Goal: Obtain resource: Obtain resource

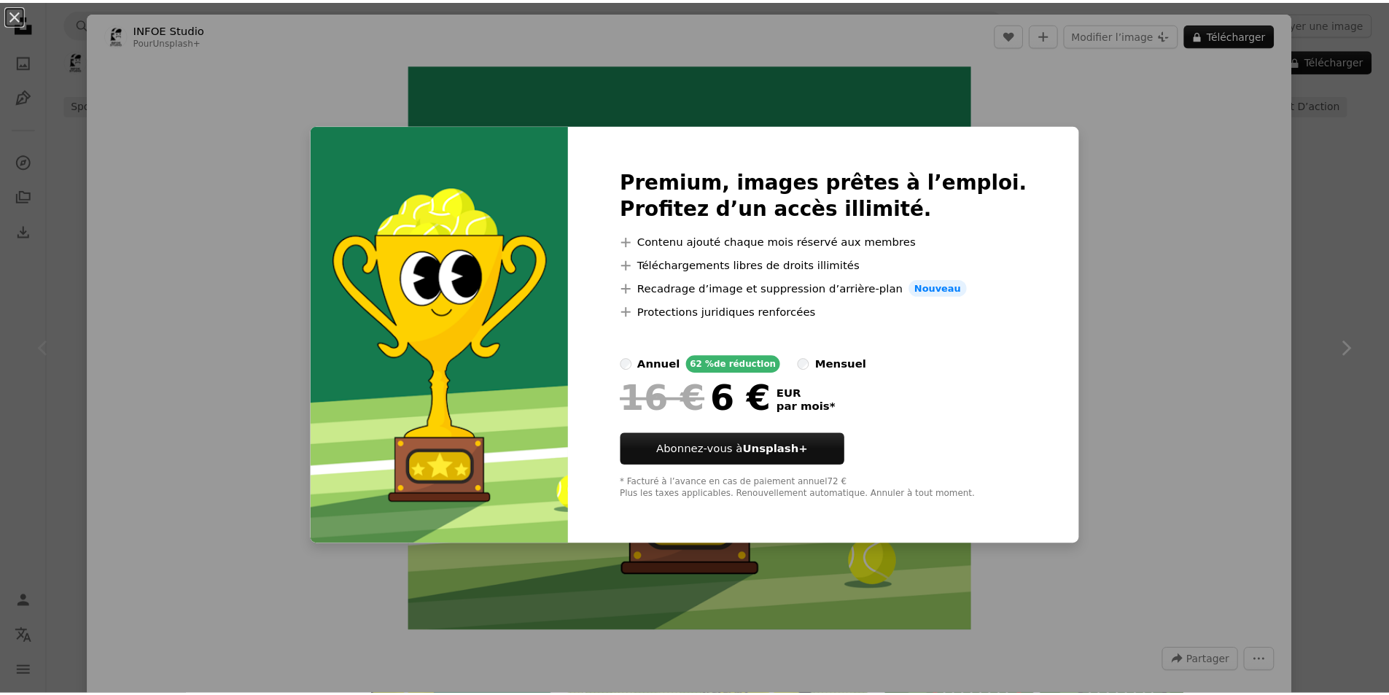
scroll to position [758, 0]
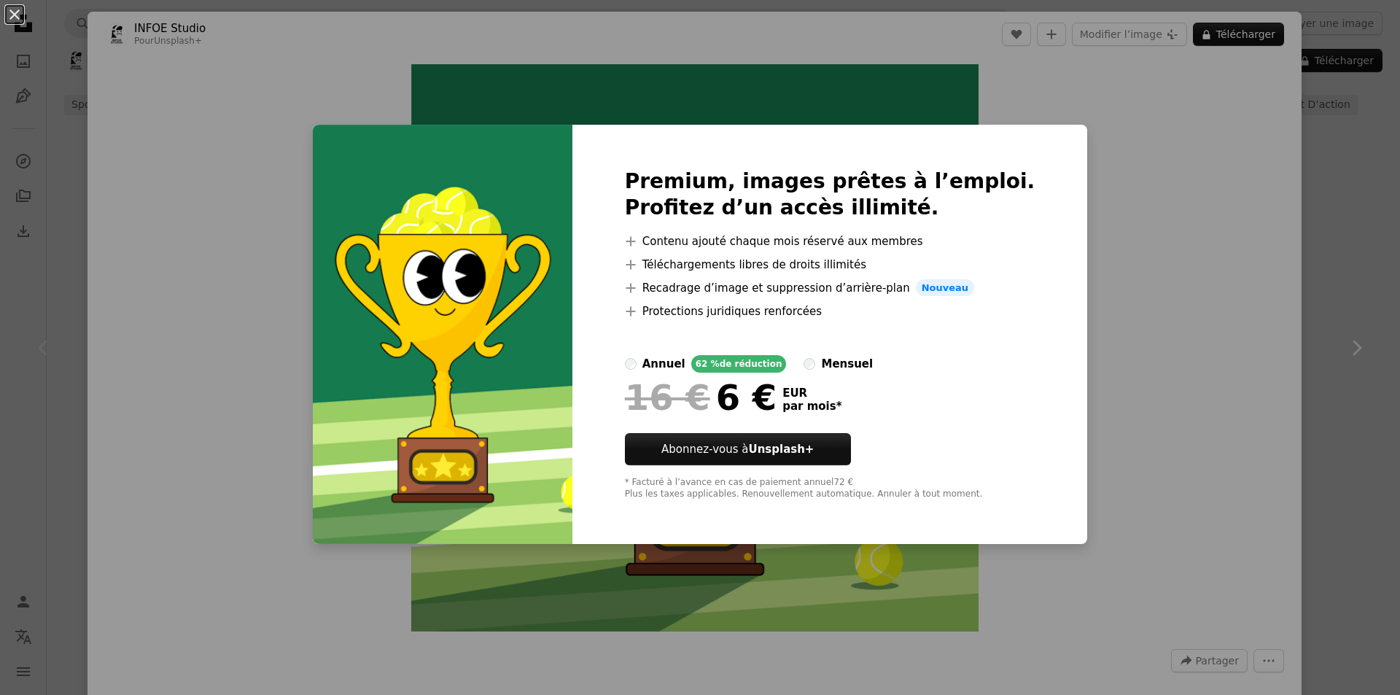
click at [58, 311] on div "An X shape Premium, images prêtes à l’emploi. Profitez d’un accès illimité. A p…" at bounding box center [700, 347] width 1400 height 695
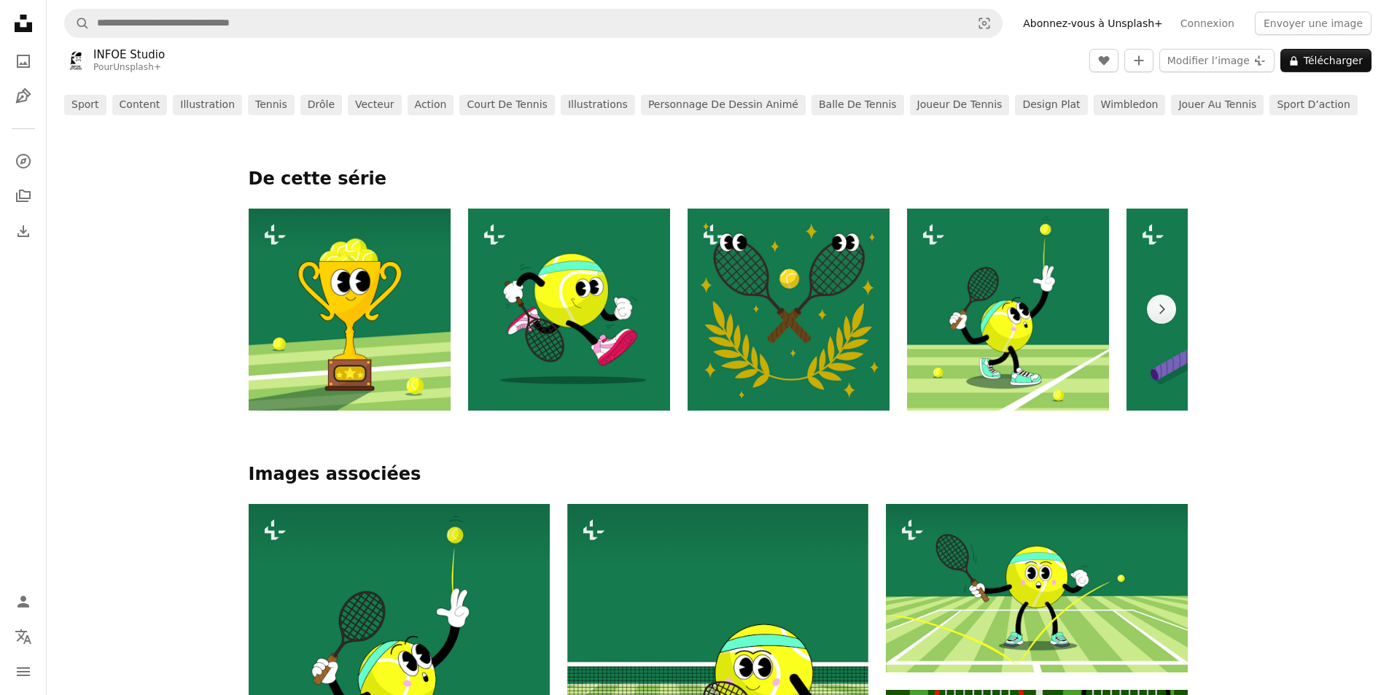
click at [371, 260] on img at bounding box center [350, 309] width 202 height 202
click at [92, 107] on link "sport" at bounding box center [85, 105] width 42 height 20
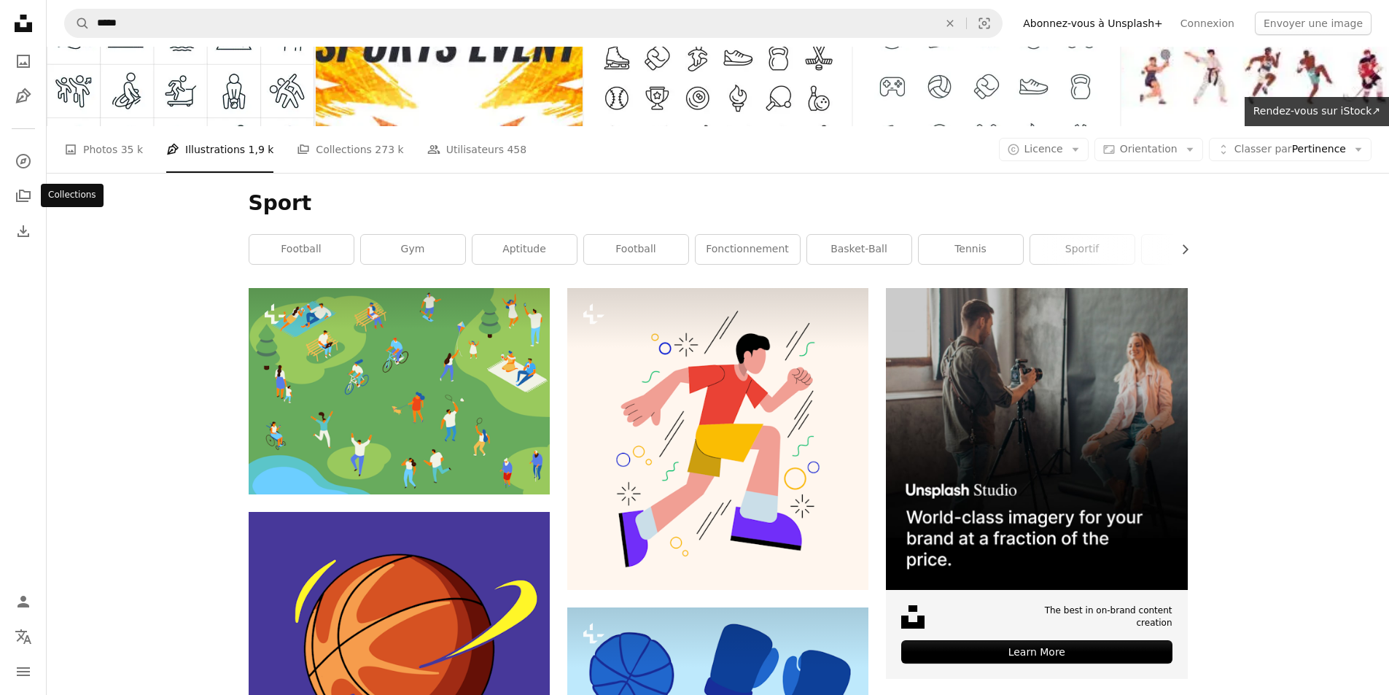
scroll to position [97, 0]
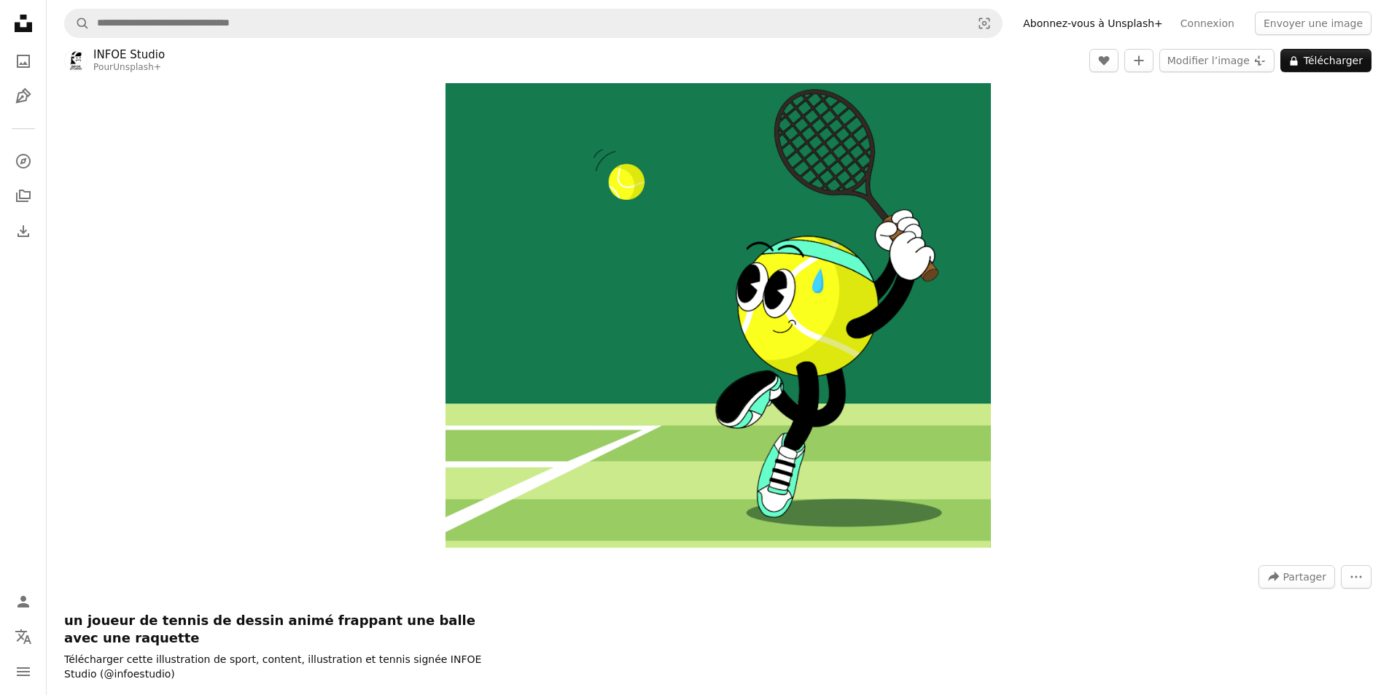
scroll to position [758, 0]
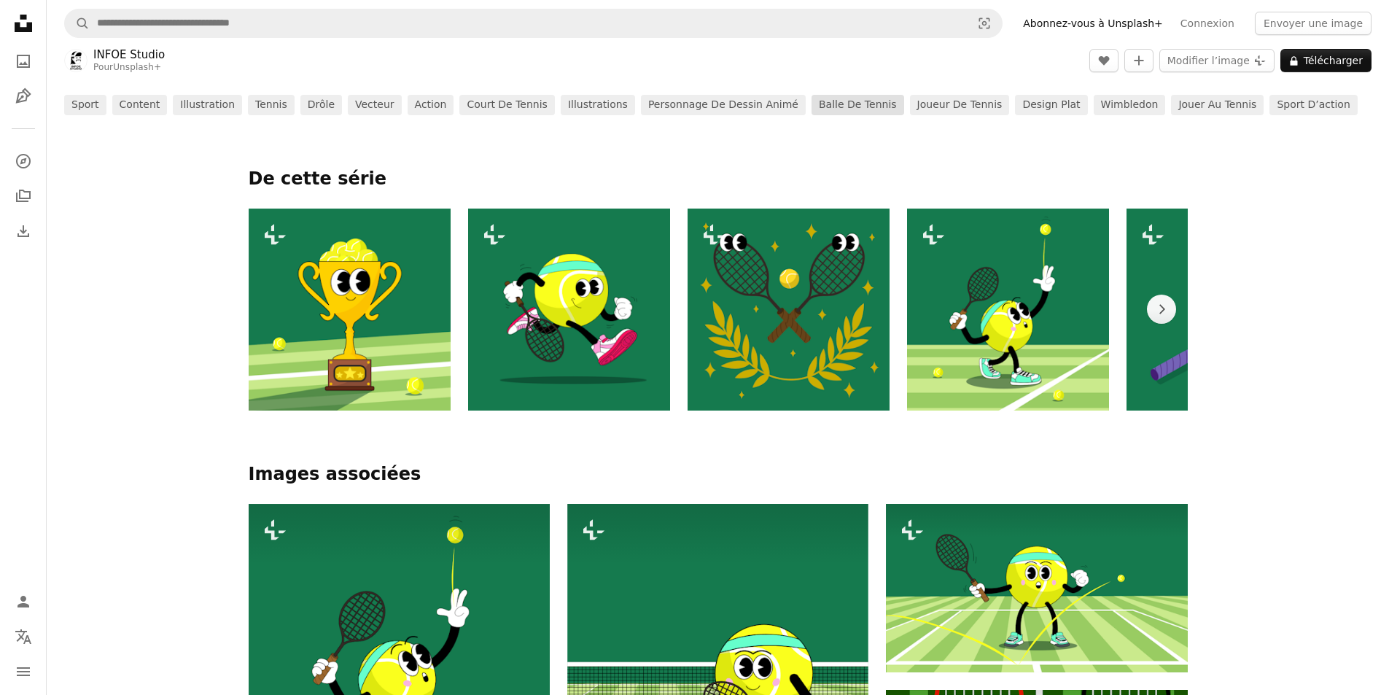
click at [811, 101] on link "balle de tennis" at bounding box center [857, 105] width 93 height 20
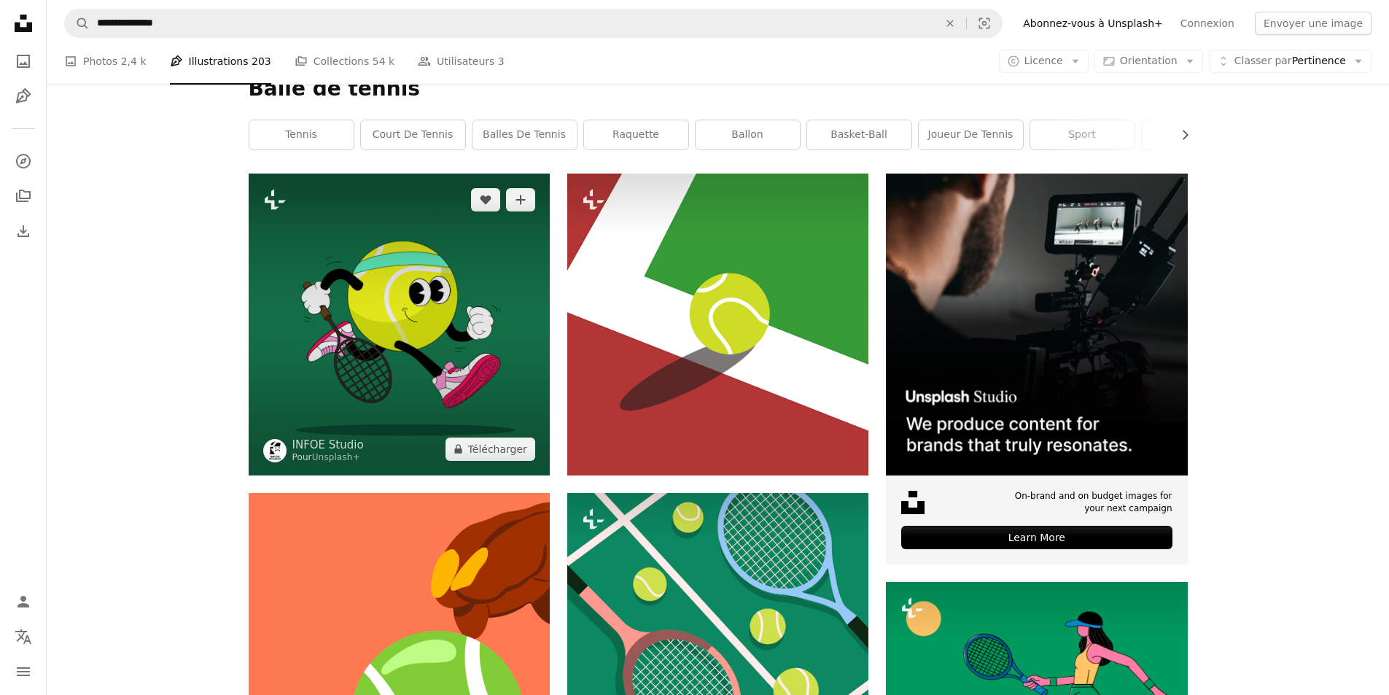
scroll to position [243, 0]
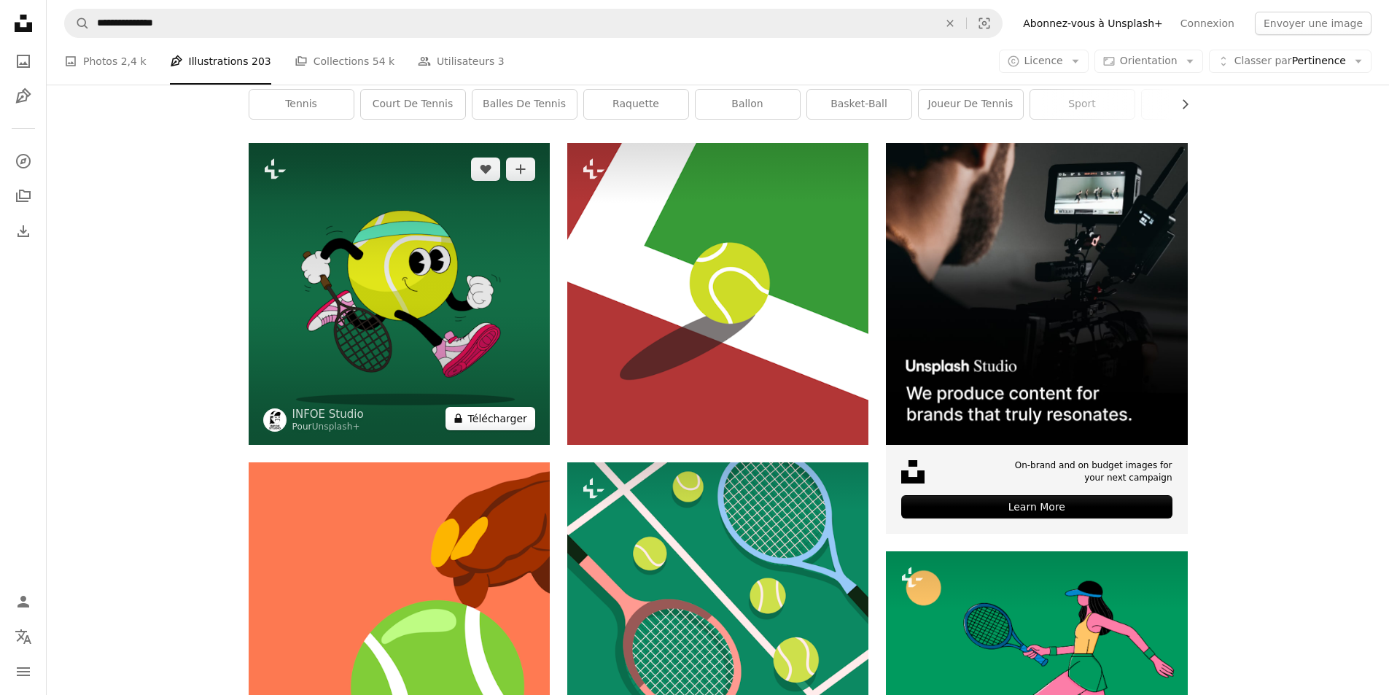
click at [461, 419] on icon at bounding box center [457, 417] width 7 height 9
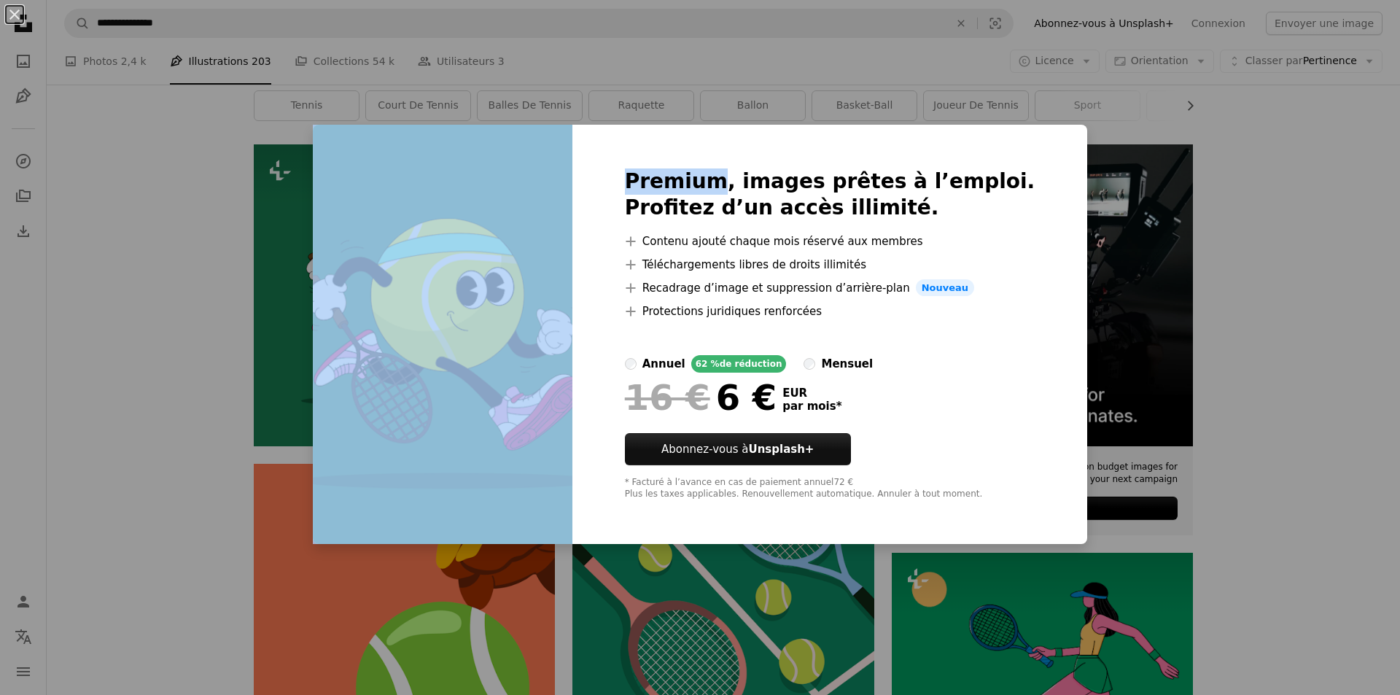
click at [269, 264] on div "An X shape Premium, images prêtes à l’emploi. Profitez d’un accès illimité. A p…" at bounding box center [700, 347] width 1400 height 695
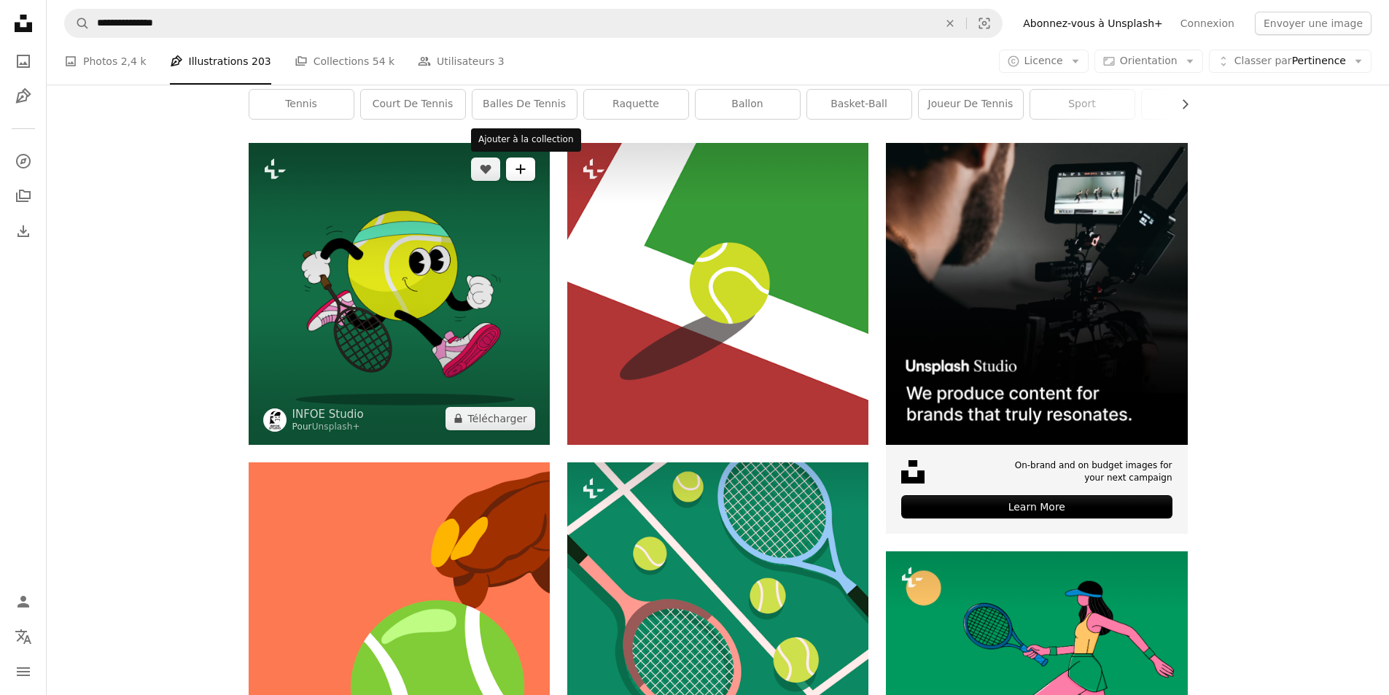
click at [514, 162] on button "A plus sign" at bounding box center [520, 168] width 29 height 23
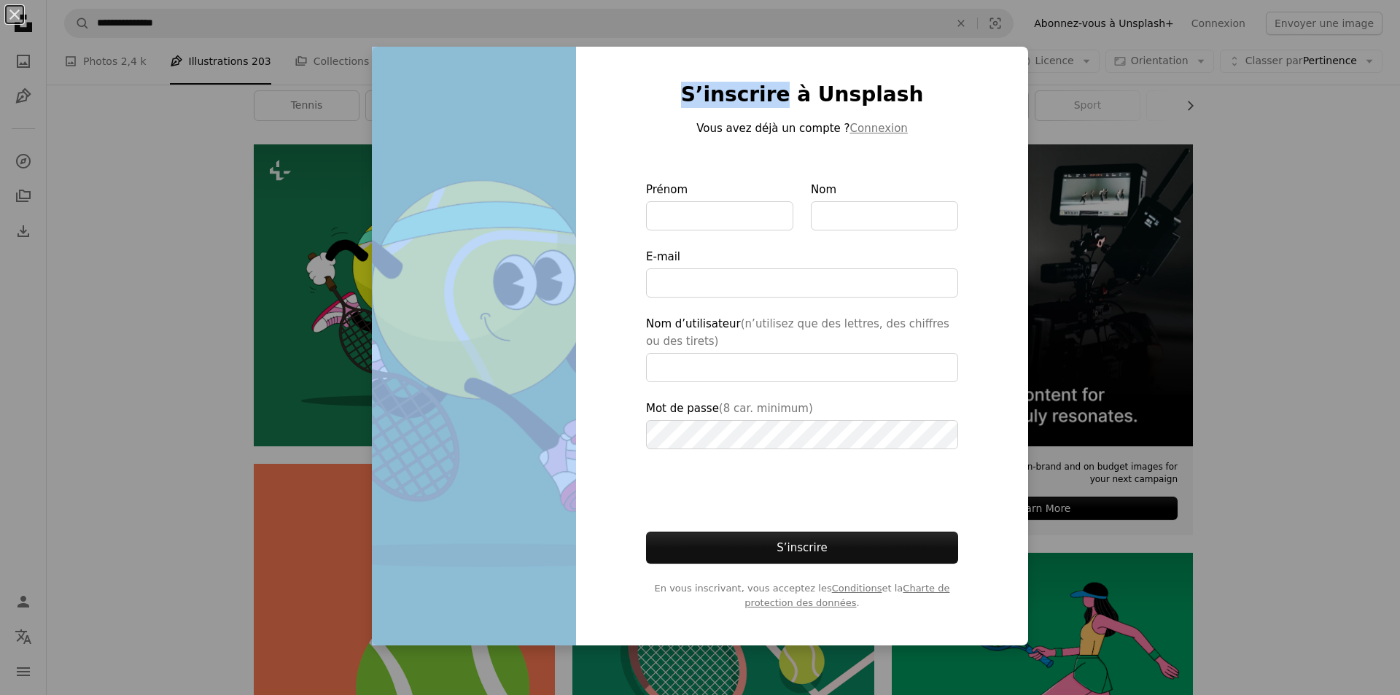
click at [255, 243] on div "An X shape S’inscrire à Unsplash Vous avez déjà un compte ? Connexion Prénom No…" at bounding box center [700, 347] width 1400 height 695
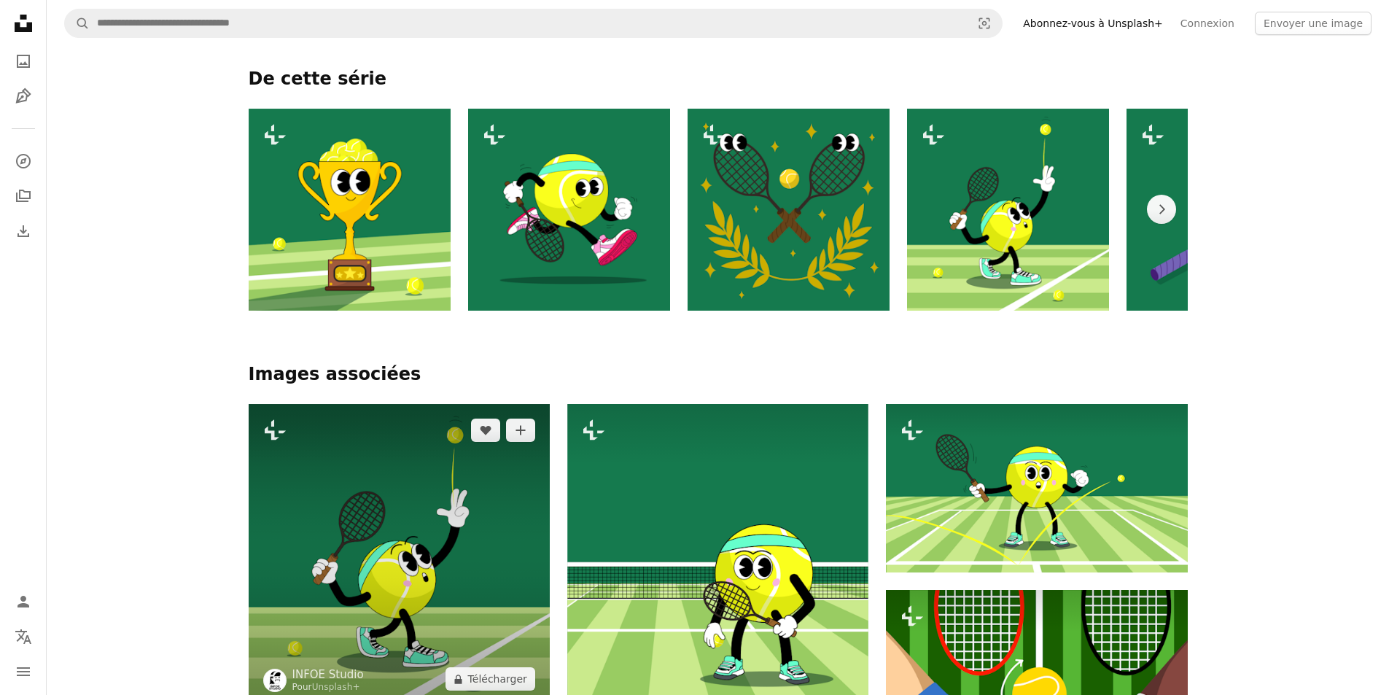
scroll to position [855, 0]
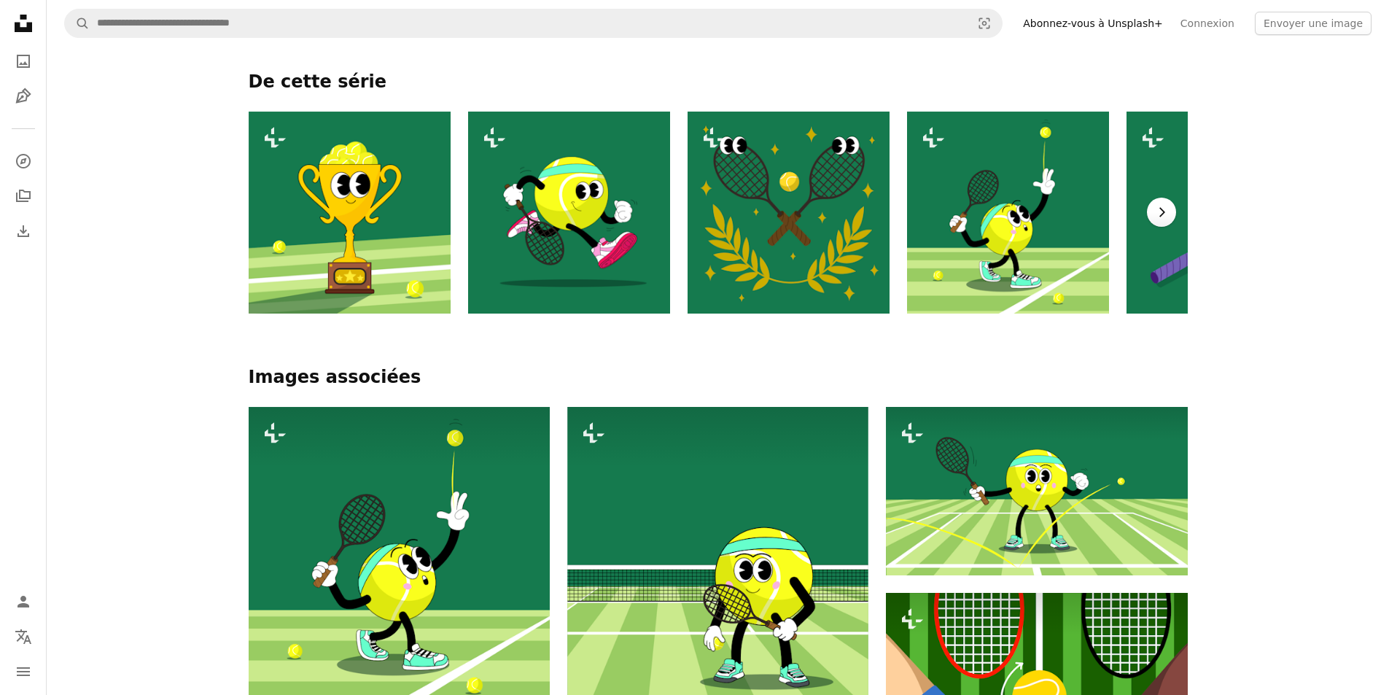
click at [1162, 207] on icon "Chevron right" at bounding box center [1161, 212] width 15 height 15
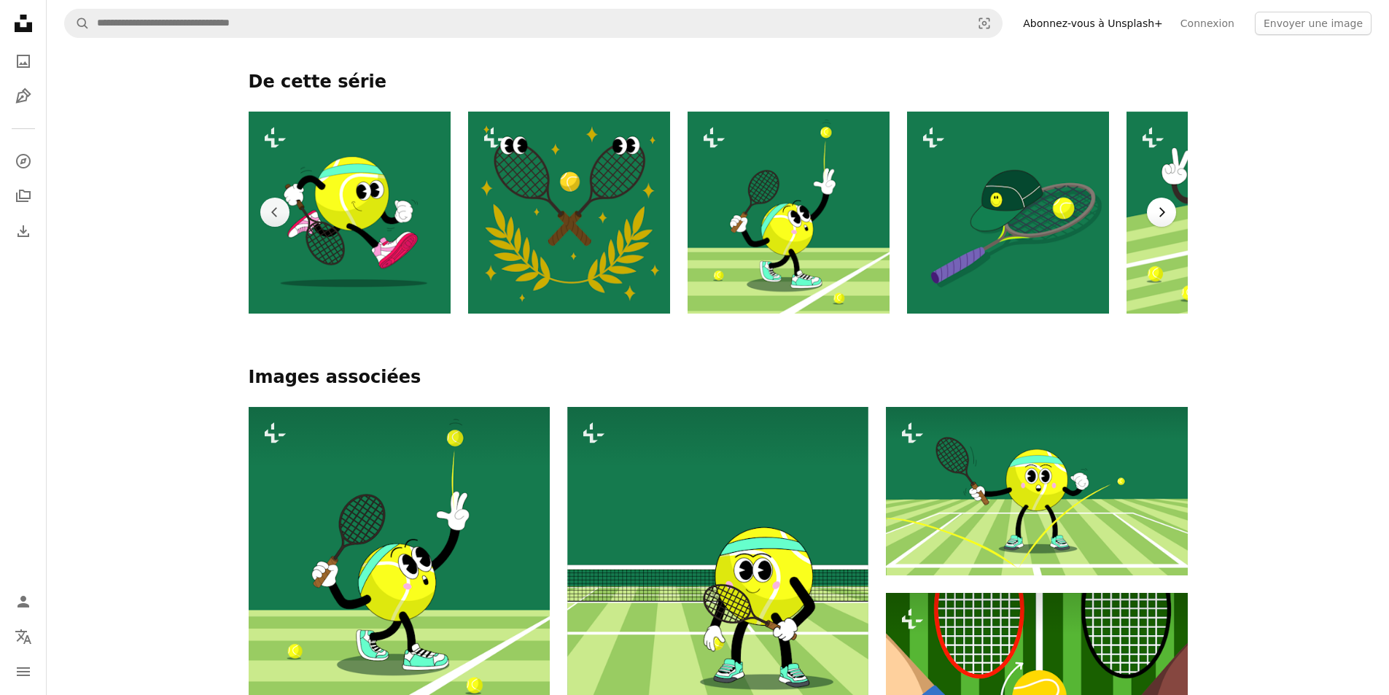
click at [1159, 206] on icon "Chevron right" at bounding box center [1161, 212] width 15 height 15
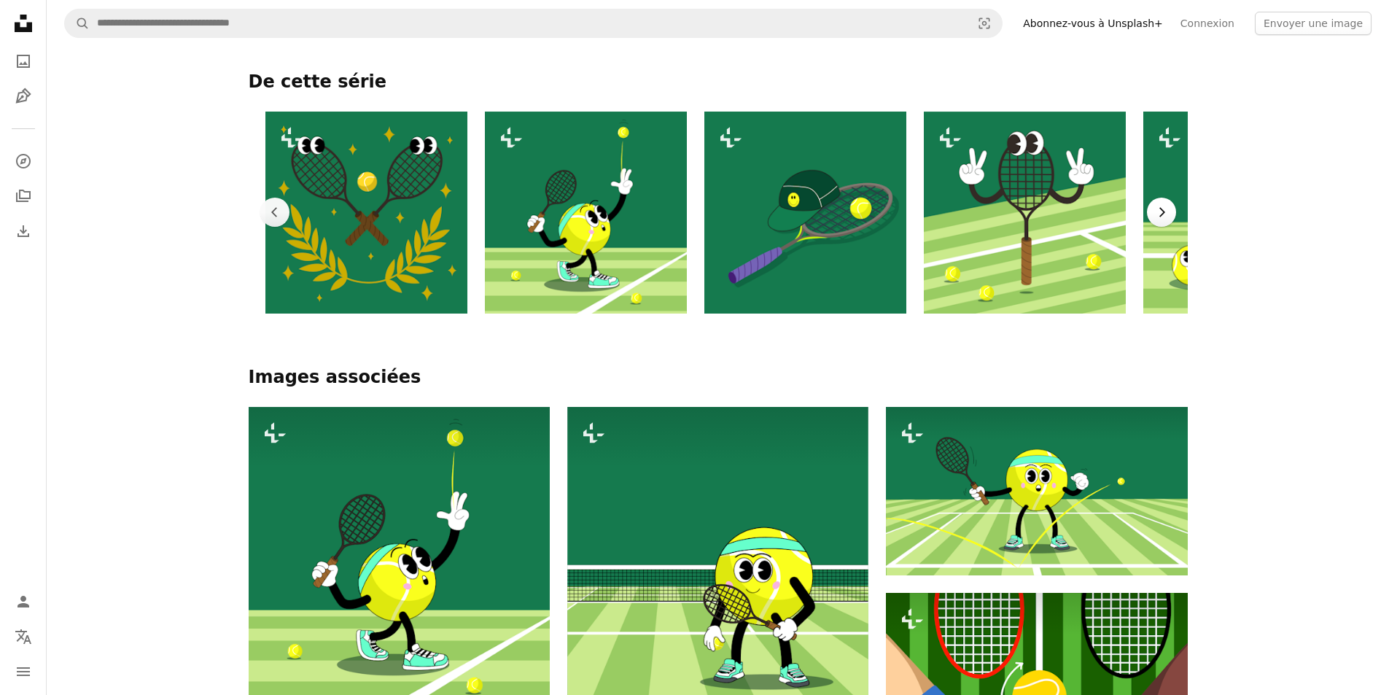
click at [1158, 204] on button "Chevron right" at bounding box center [1161, 212] width 29 height 29
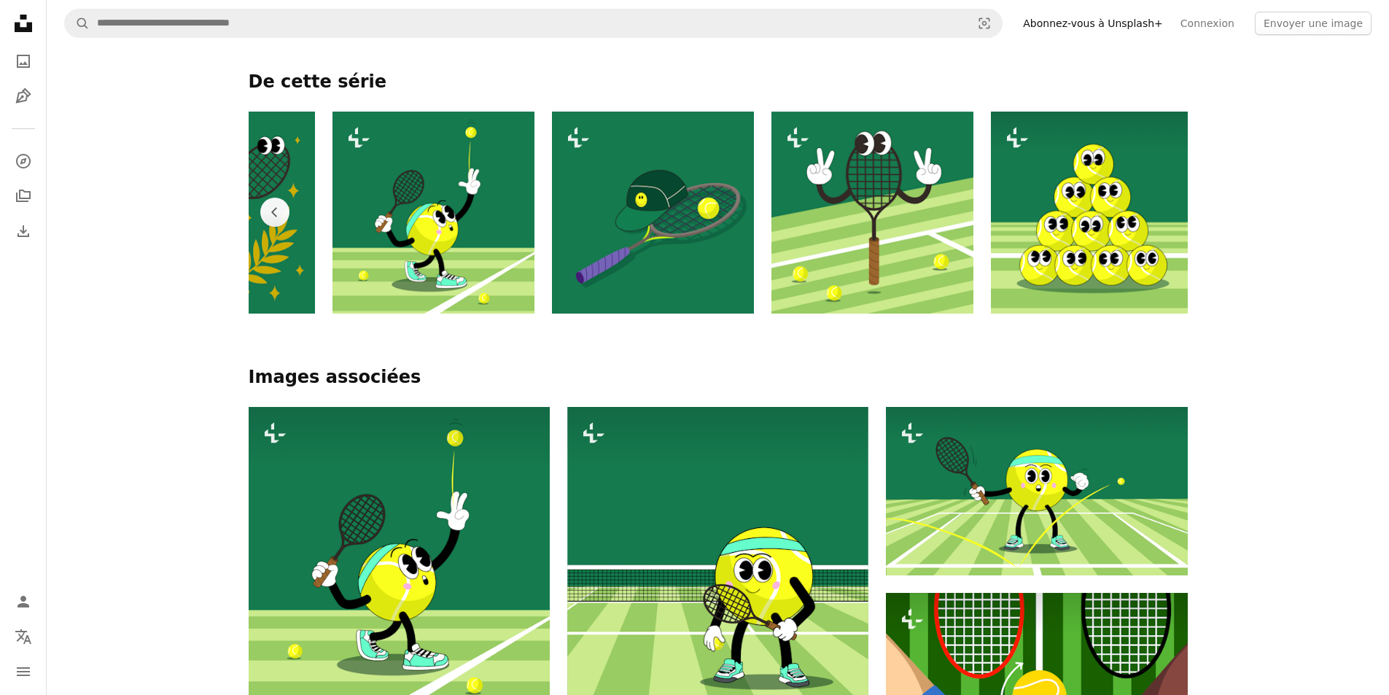
scroll to position [0, 580]
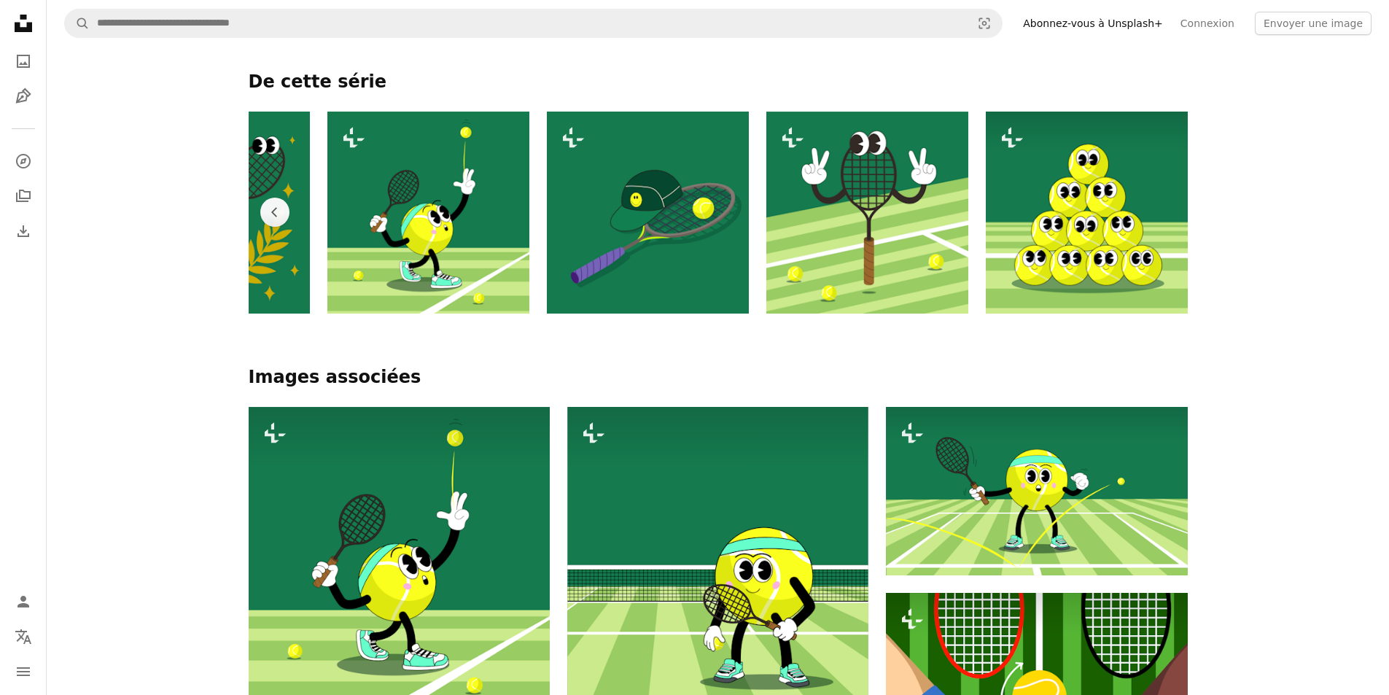
click at [1153, 200] on img at bounding box center [1087, 213] width 202 height 202
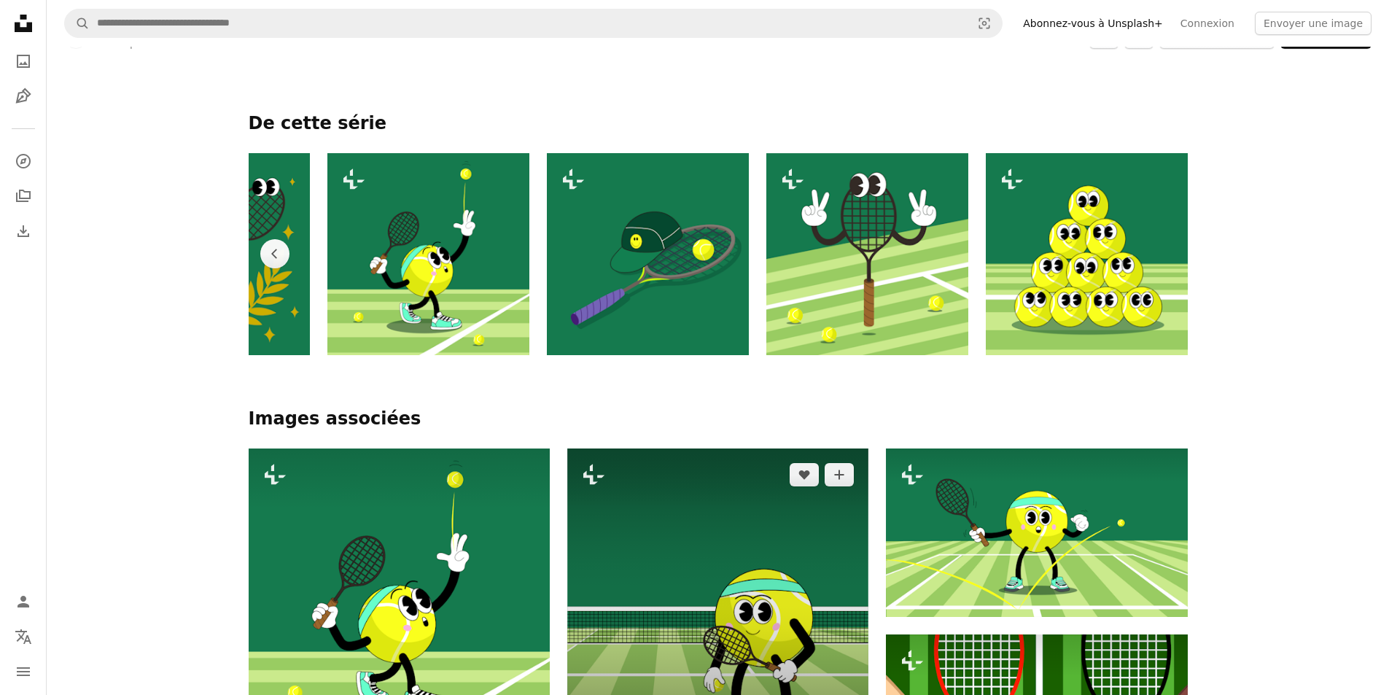
scroll to position [806, 0]
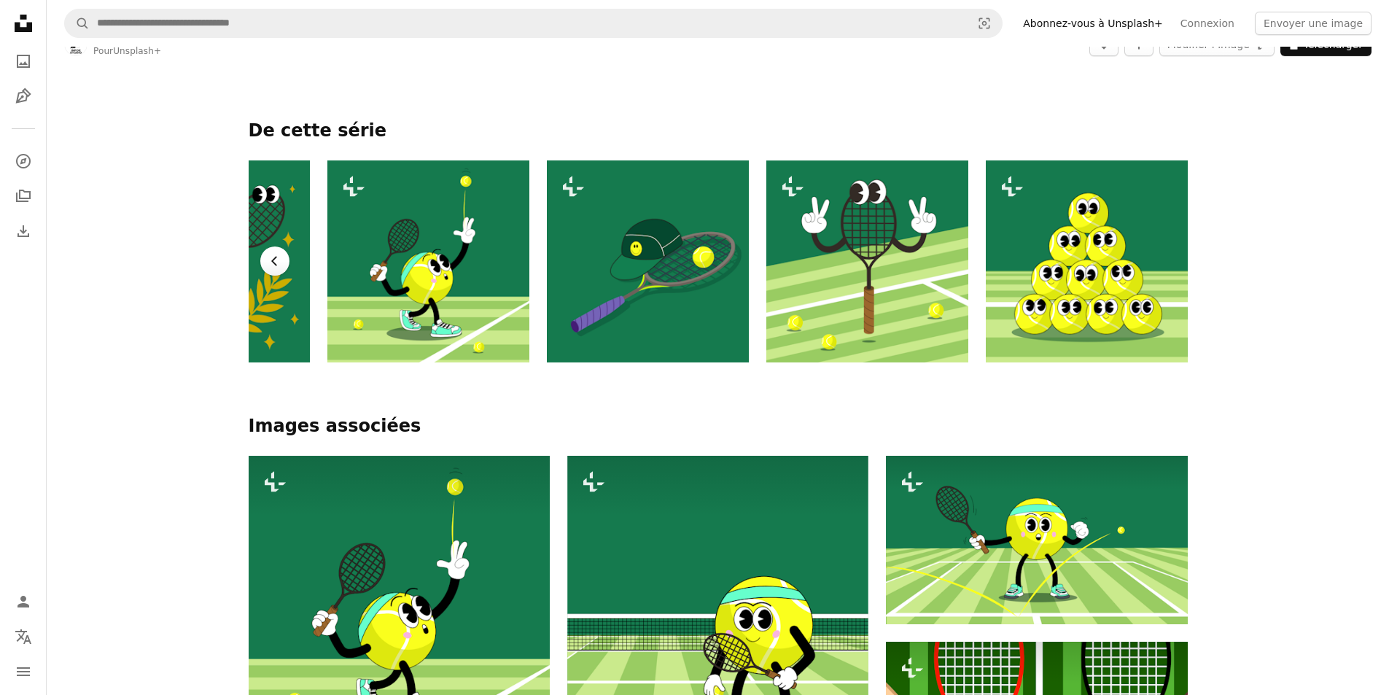
click at [270, 259] on icon "Chevron left" at bounding box center [275, 261] width 15 height 15
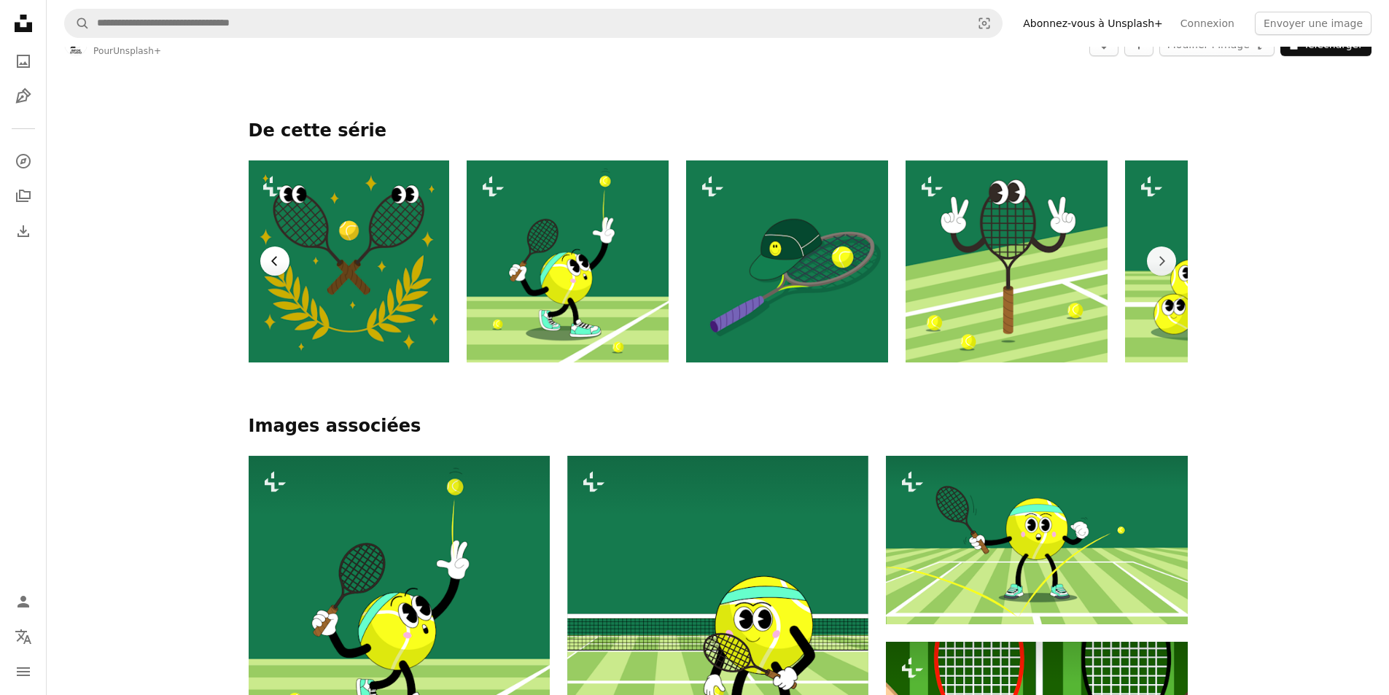
click at [270, 259] on icon "Chevron left" at bounding box center [275, 261] width 15 height 15
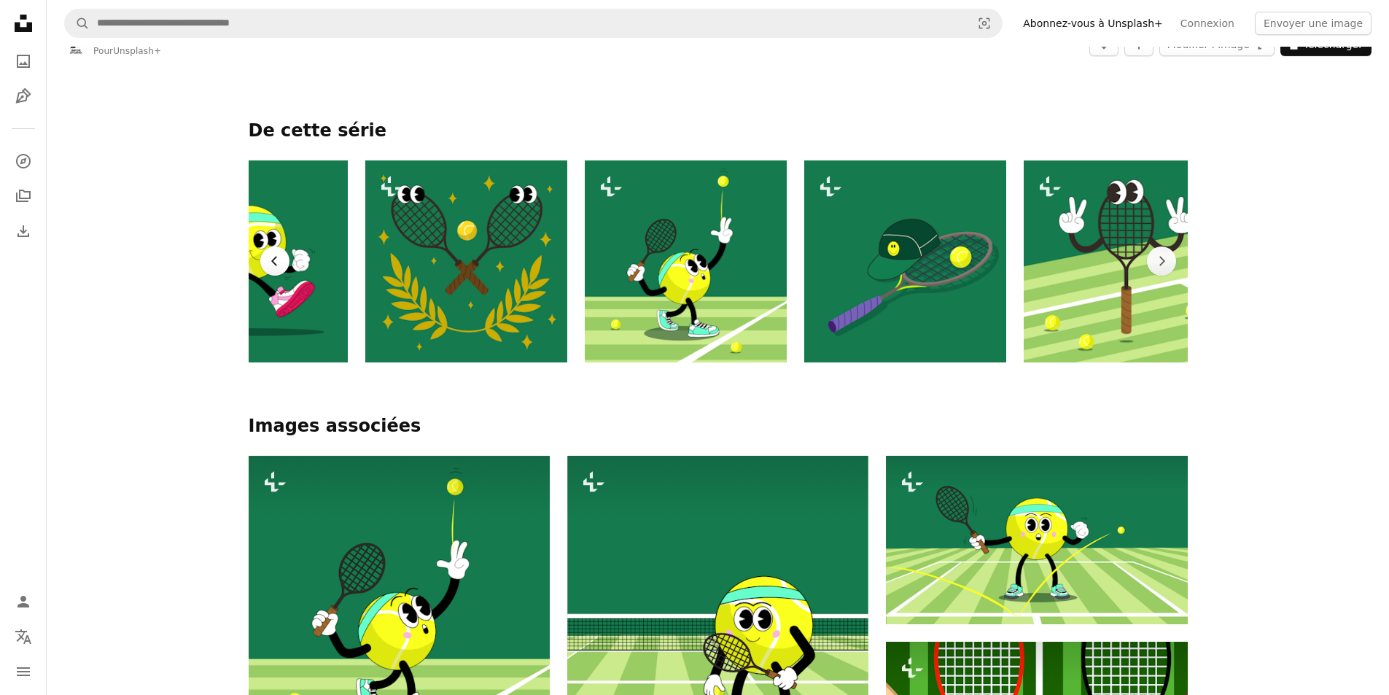
click at [270, 259] on icon "Chevron left" at bounding box center [275, 261] width 15 height 15
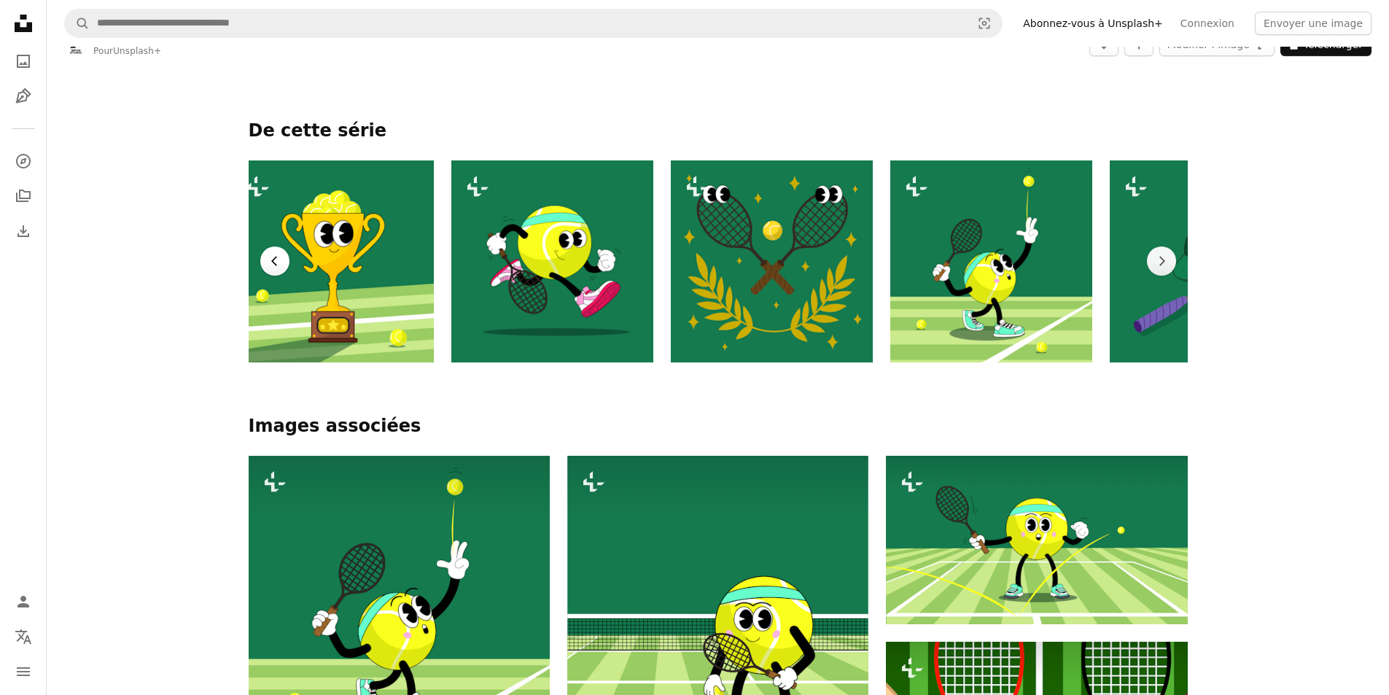
scroll to position [0, 0]
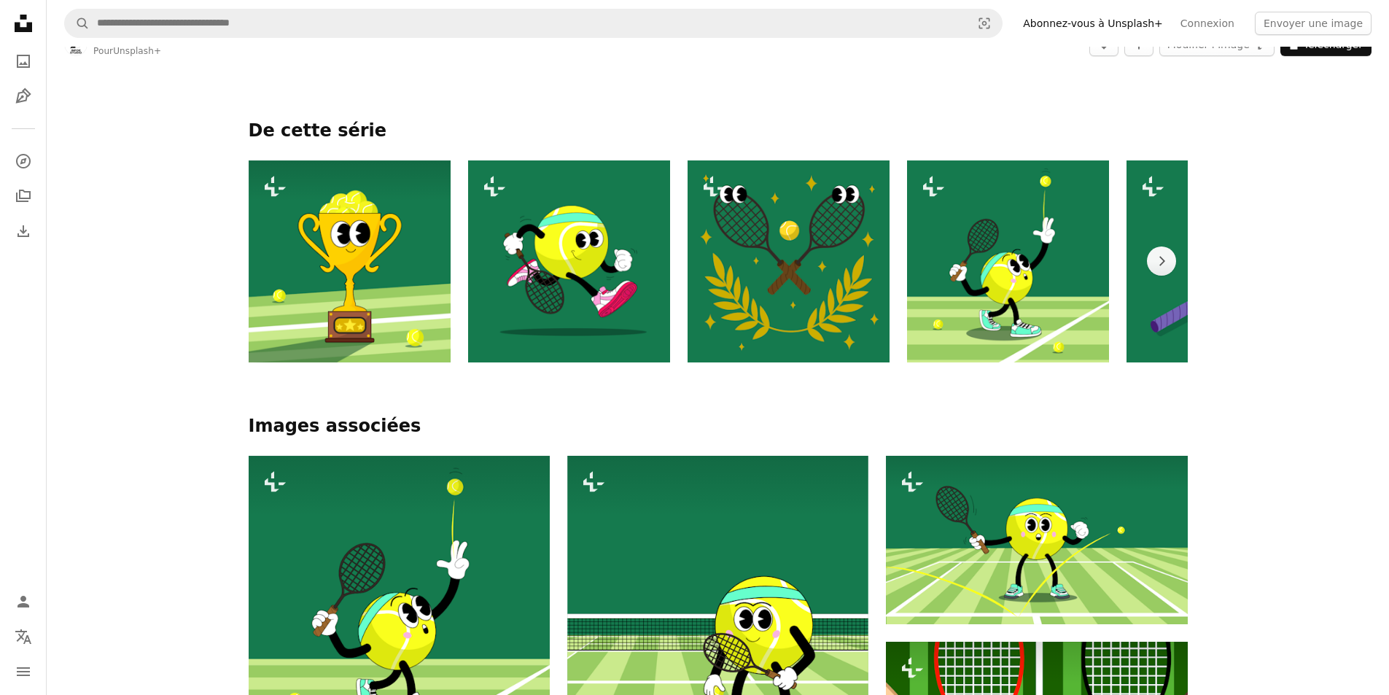
click at [270, 259] on img at bounding box center [350, 261] width 202 height 202
click at [1155, 269] on button "Chevron right" at bounding box center [1161, 260] width 29 height 29
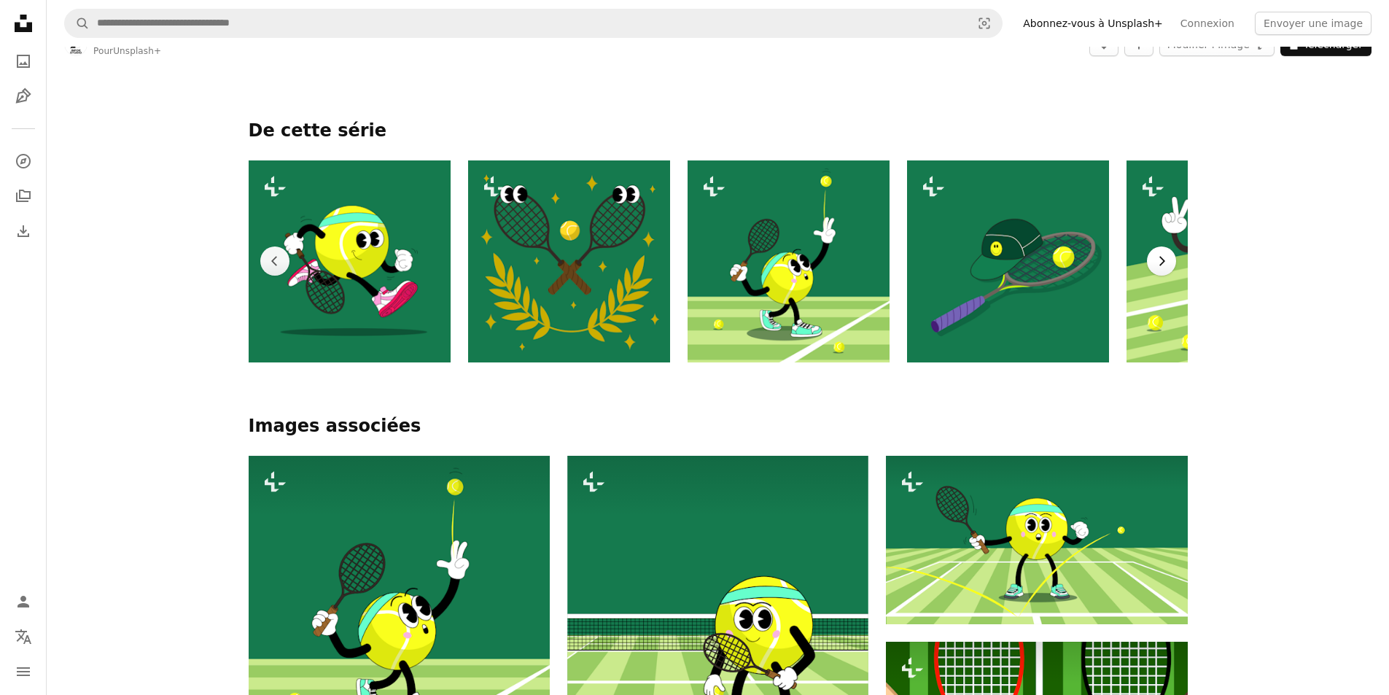
click at [1154, 269] on button "Chevron right" at bounding box center [1161, 260] width 29 height 29
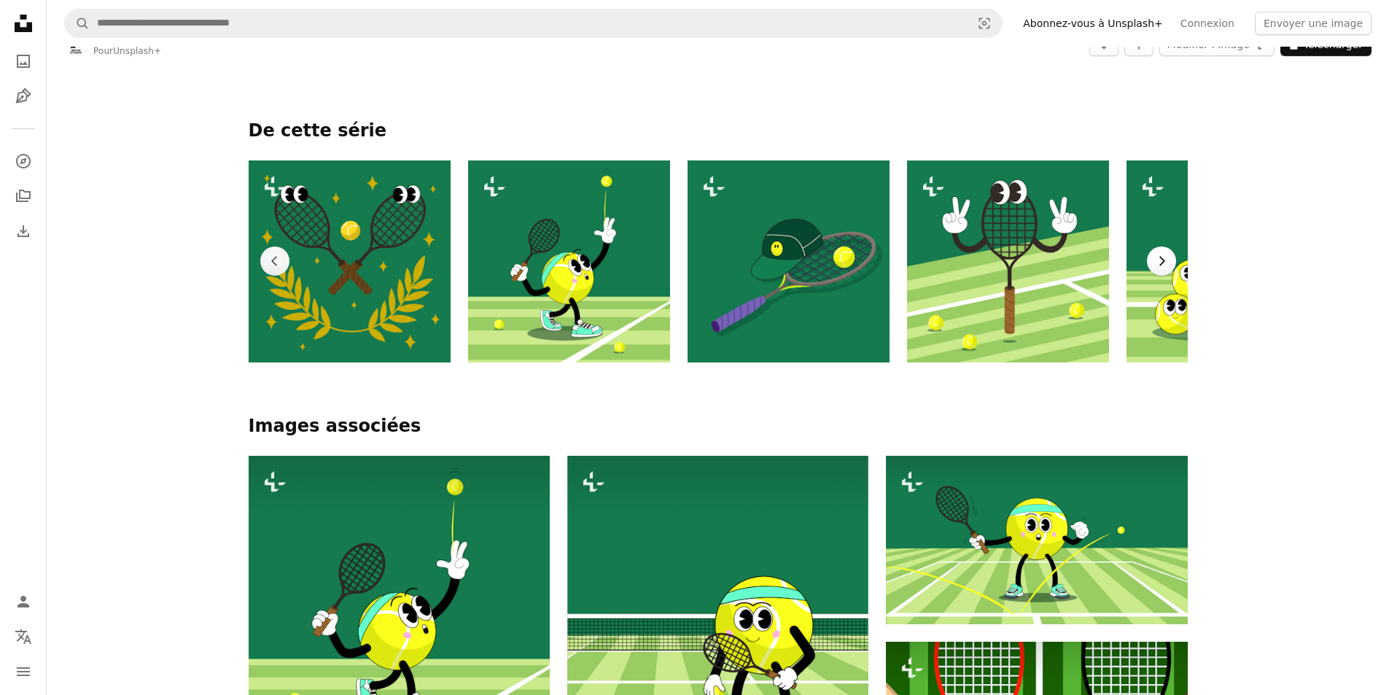
click at [1154, 269] on button "Chevron right" at bounding box center [1161, 260] width 29 height 29
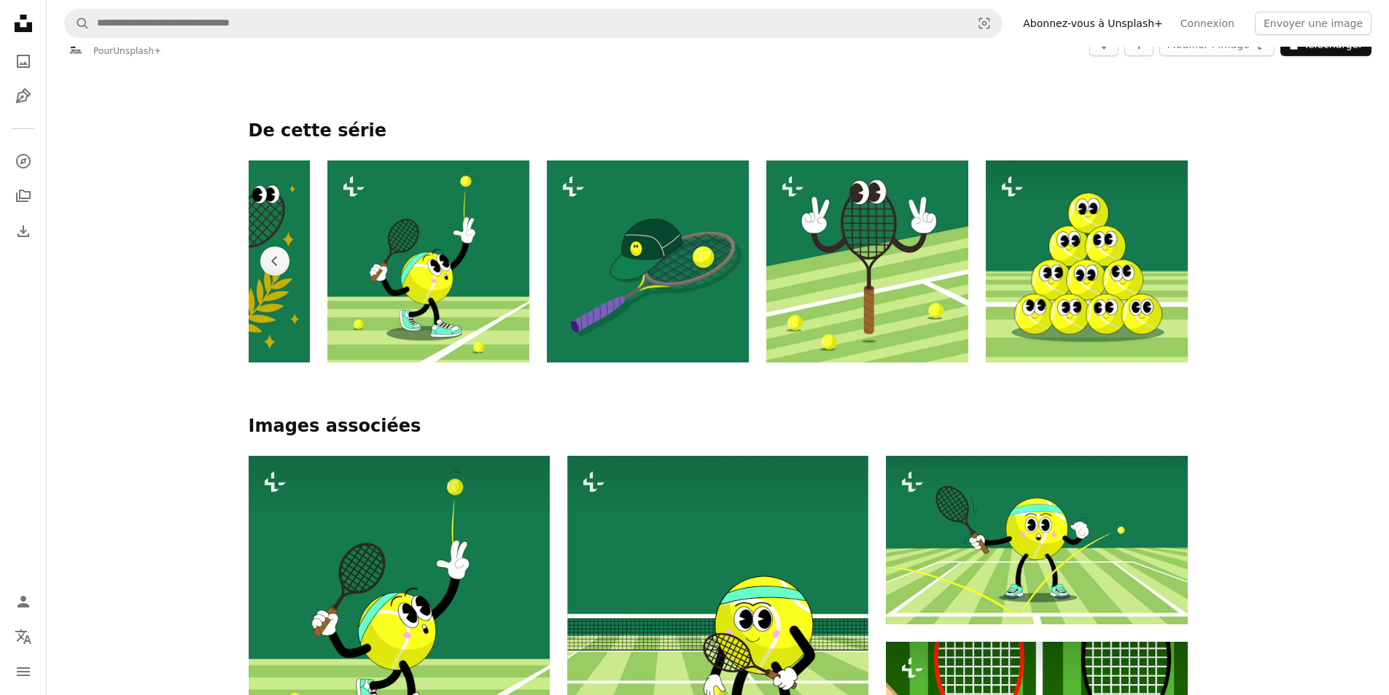
click at [1154, 269] on img at bounding box center [1087, 261] width 202 height 202
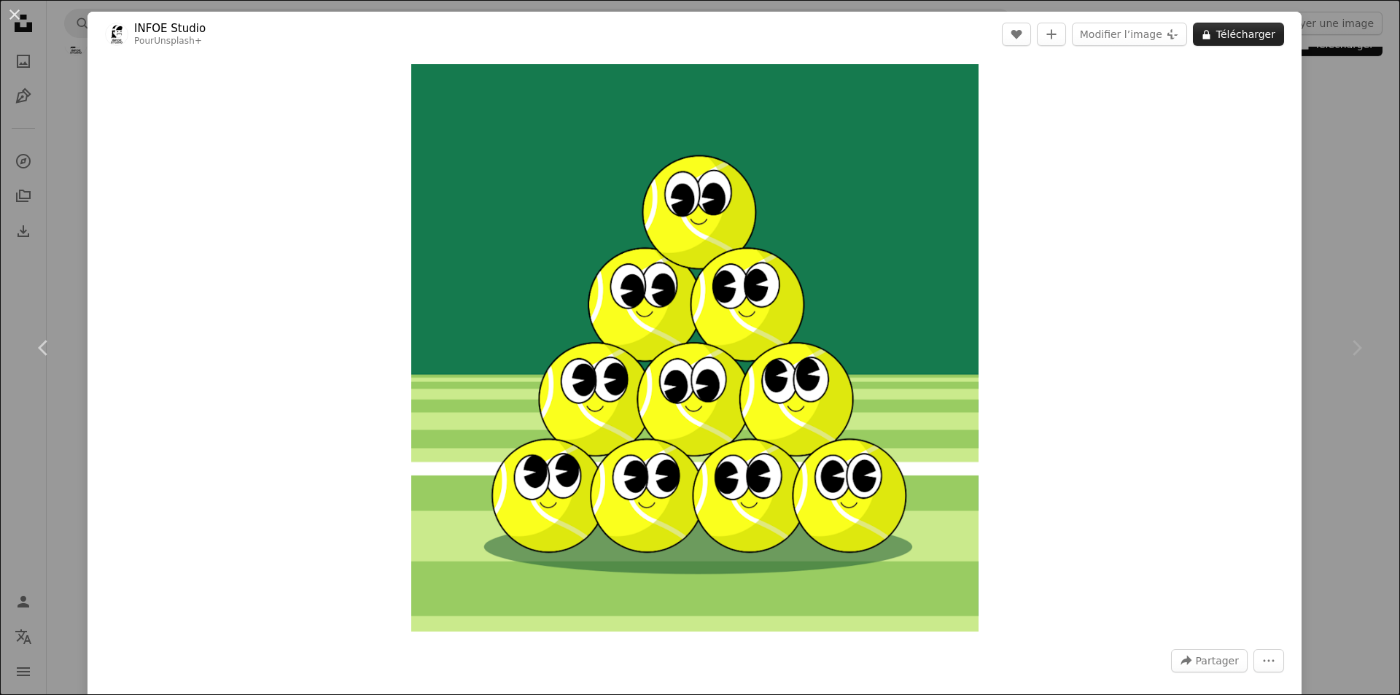
click at [1249, 36] on button "A lock Télécharger" at bounding box center [1238, 34] width 91 height 23
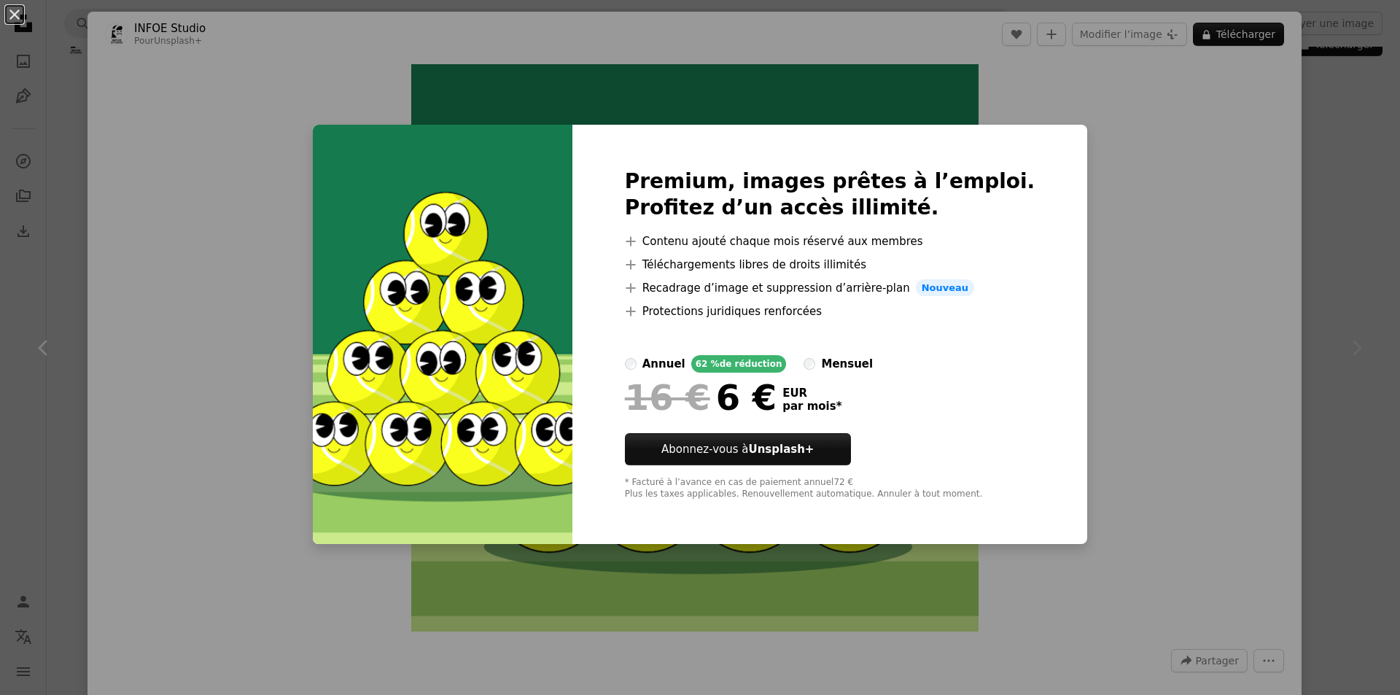
click at [1178, 448] on div "An X shape Premium, images prêtes à l’emploi. Profitez d’un accès illimité. A p…" at bounding box center [700, 347] width 1400 height 695
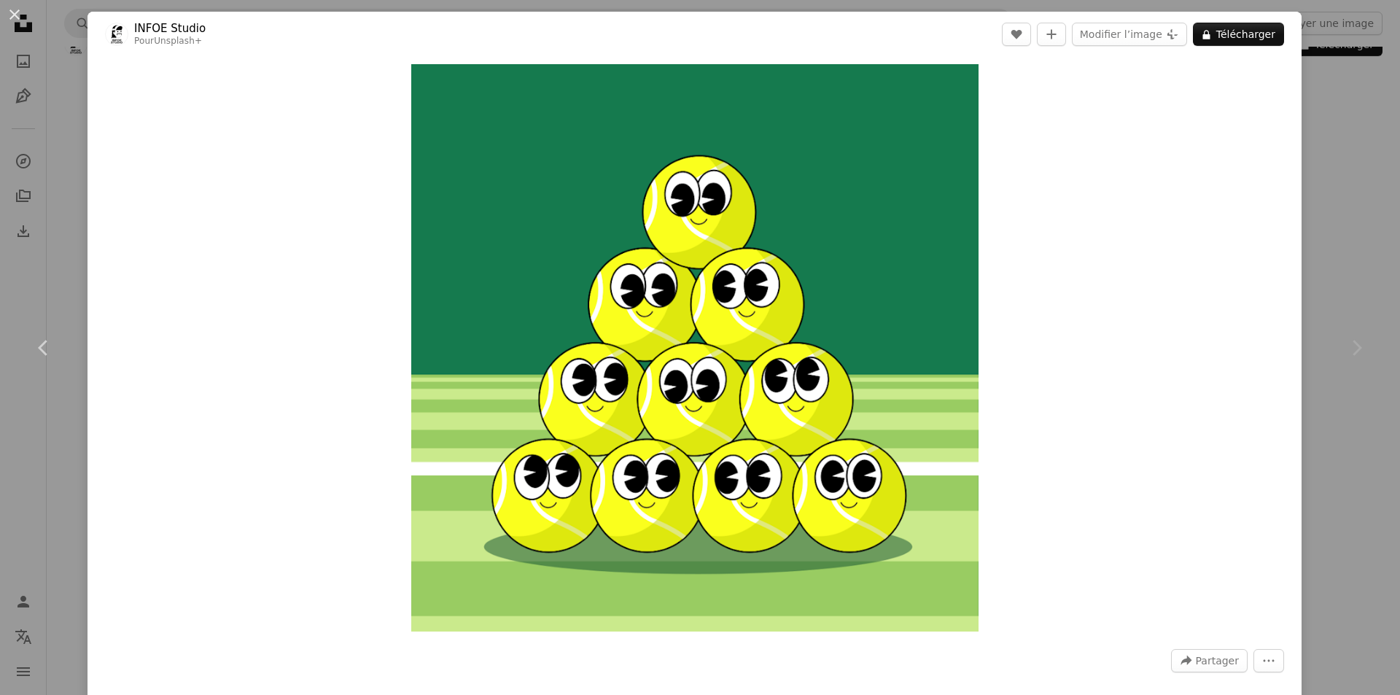
click at [1306, 144] on div "An X shape Chevron left Chevron right INFOE Studio Pour Unsplash+ A heart A plu…" at bounding box center [700, 347] width 1400 height 695
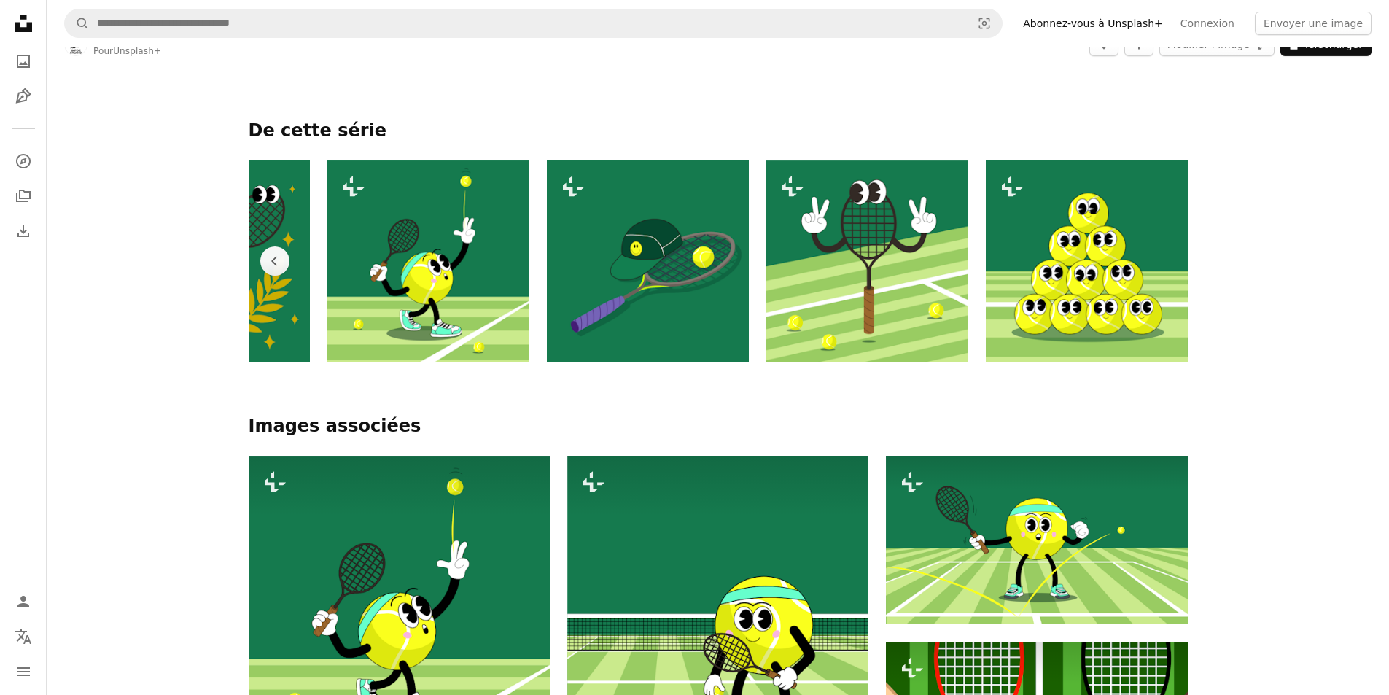
drag, startPoint x: 819, startPoint y: 249, endPoint x: 898, endPoint y: 136, distance: 138.3
click at [898, 136] on p "De cette série" at bounding box center [718, 131] width 939 height 23
click at [265, 255] on button "Chevron left" at bounding box center [274, 260] width 29 height 29
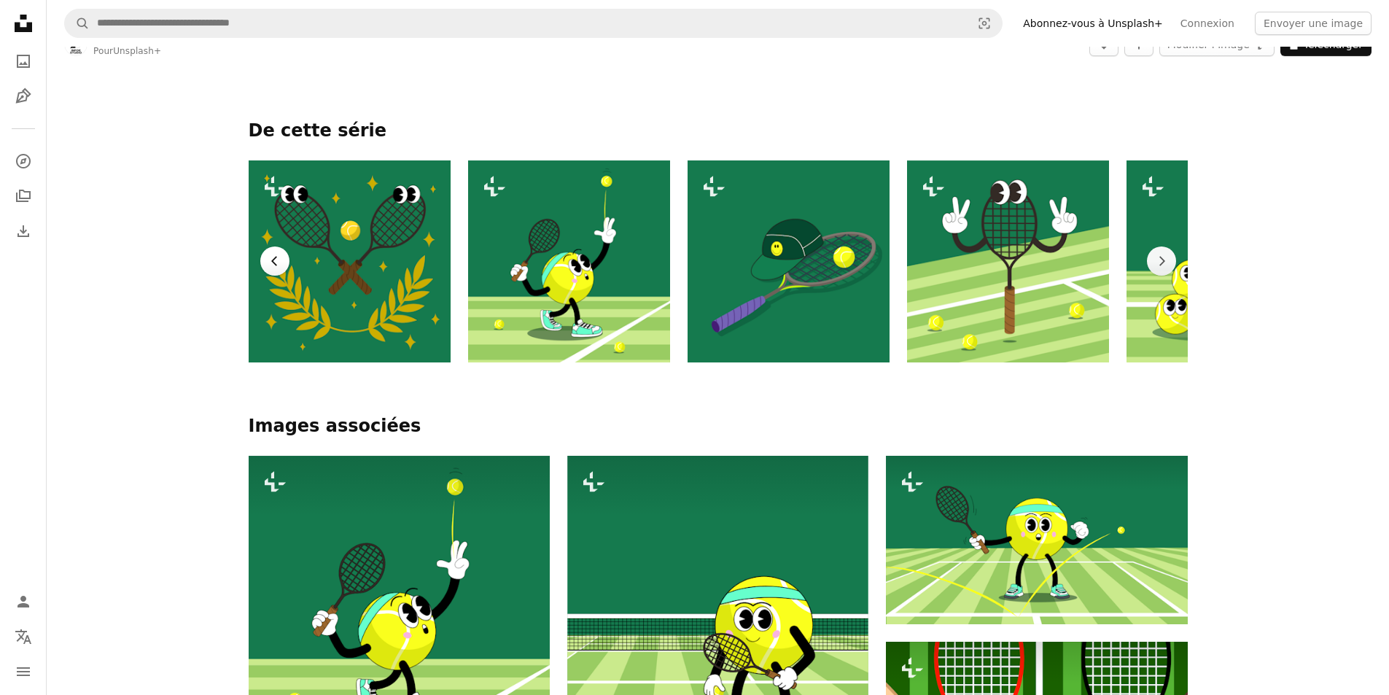
click at [265, 255] on button "Chevron left" at bounding box center [274, 260] width 29 height 29
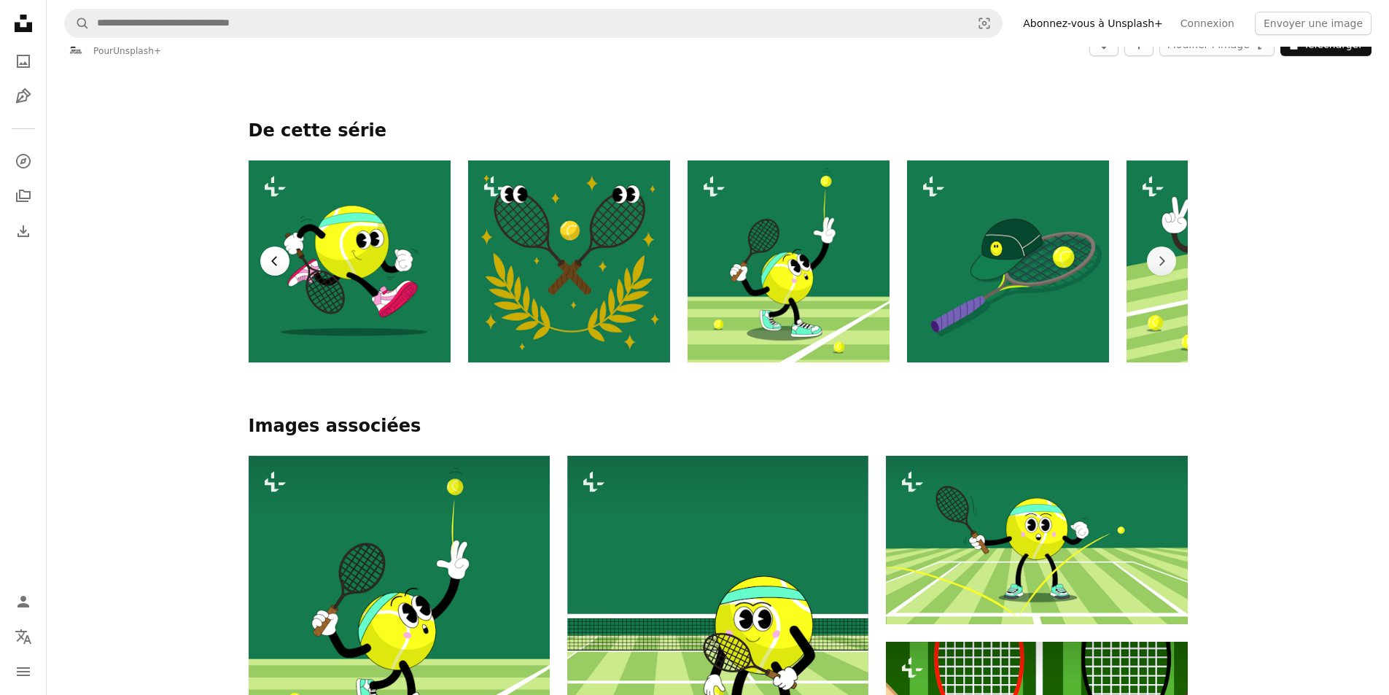
click at [265, 255] on button "Chevron left" at bounding box center [274, 260] width 29 height 29
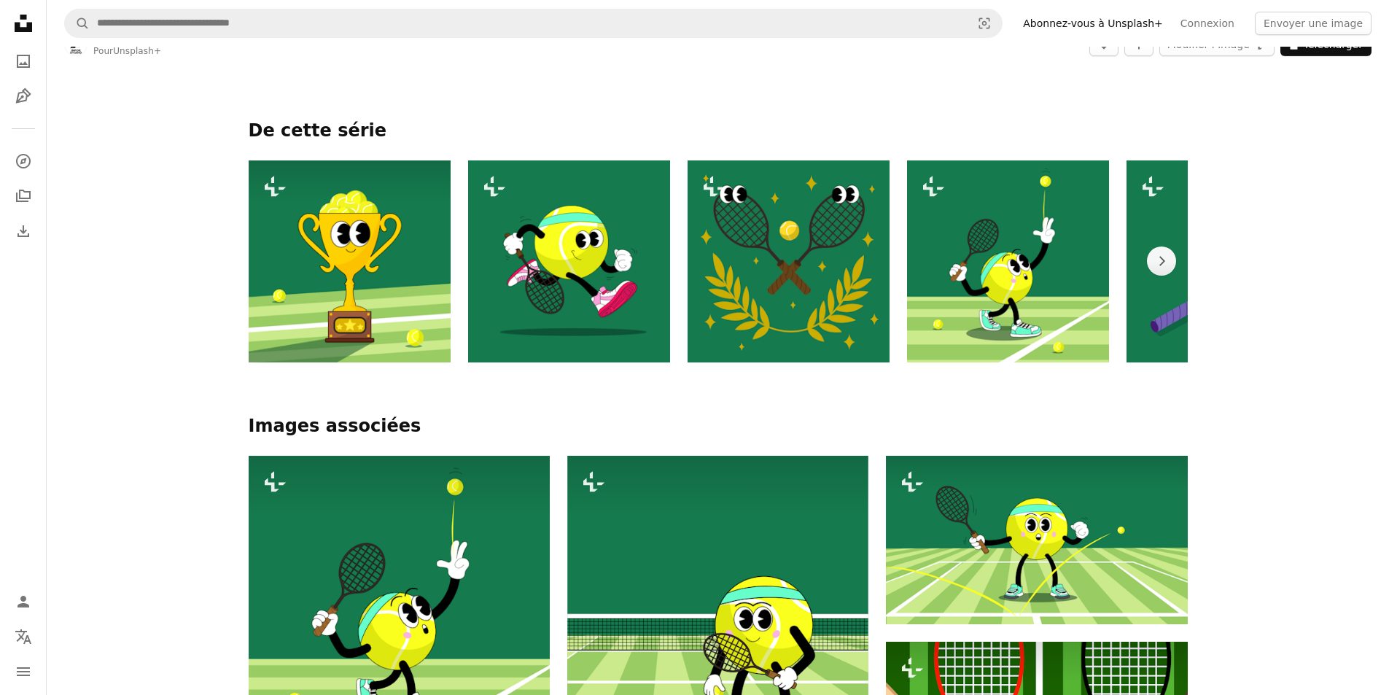
click at [265, 255] on img at bounding box center [350, 261] width 202 height 202
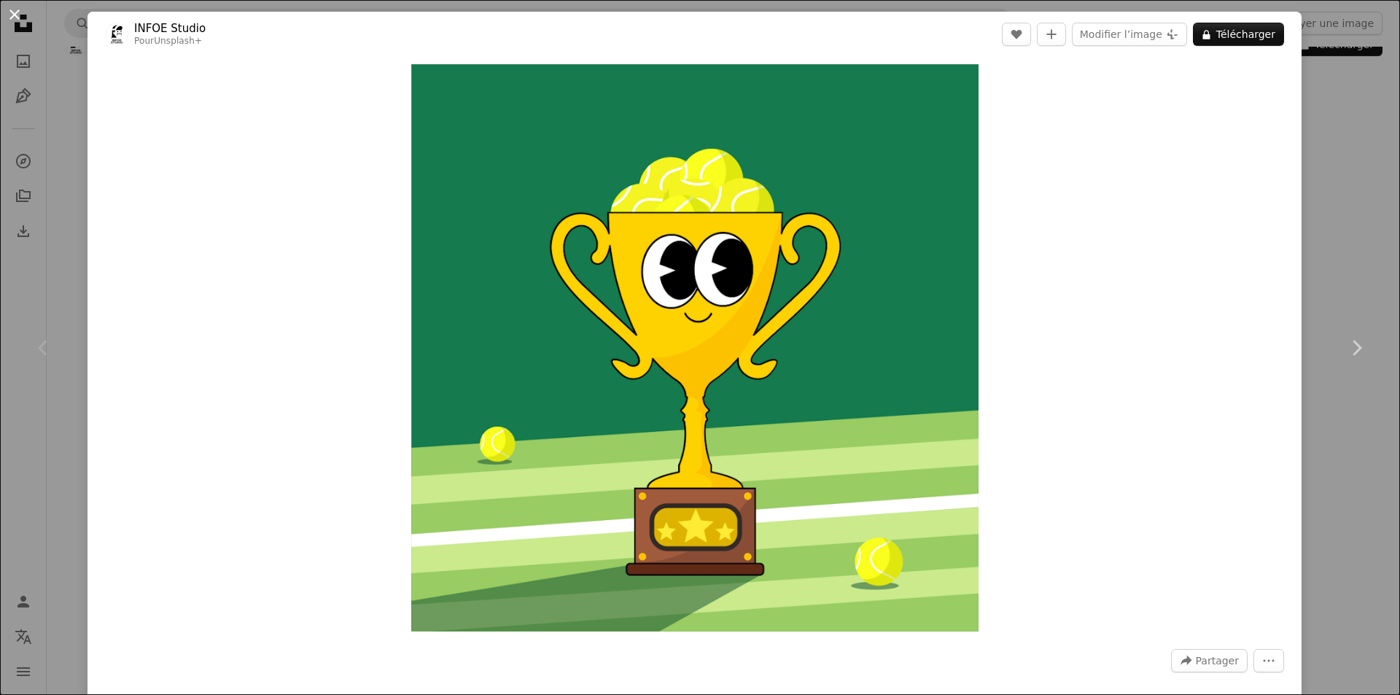
click at [12, 11] on button "An X shape" at bounding box center [14, 14] width 17 height 17
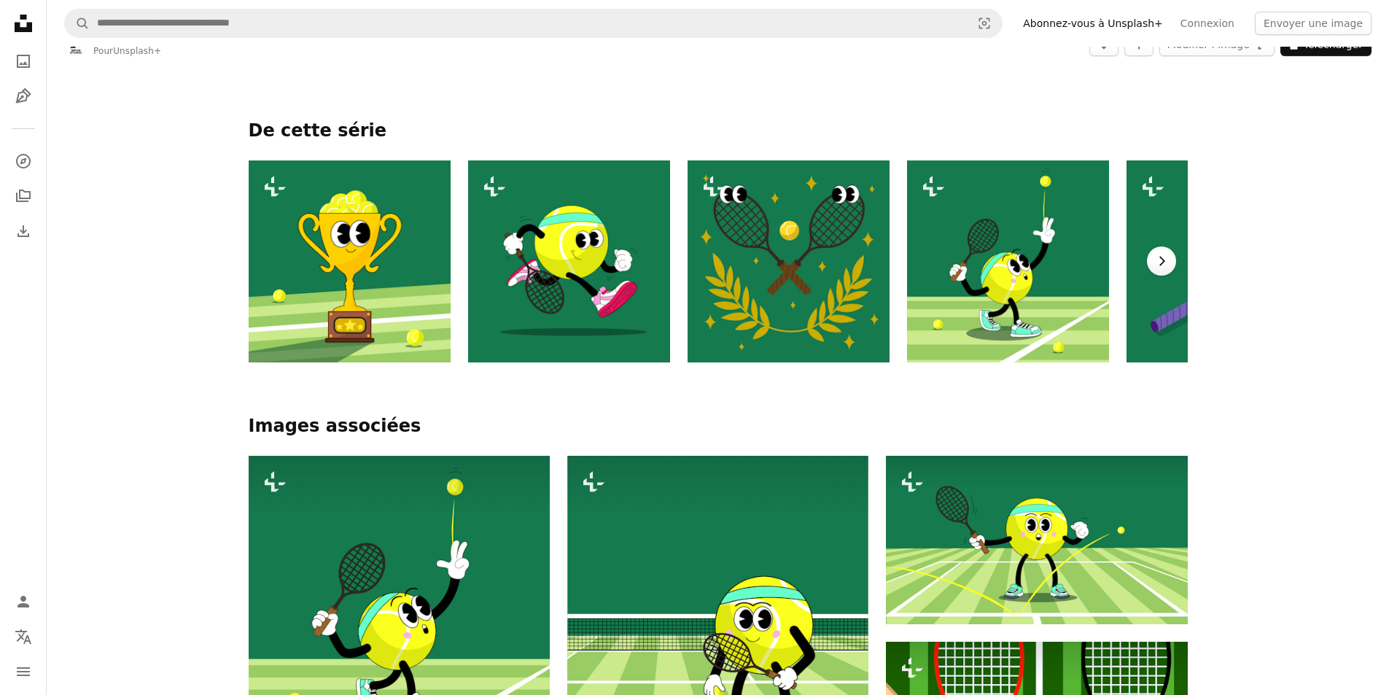
click at [1155, 258] on icon "Chevron right" at bounding box center [1161, 261] width 15 height 15
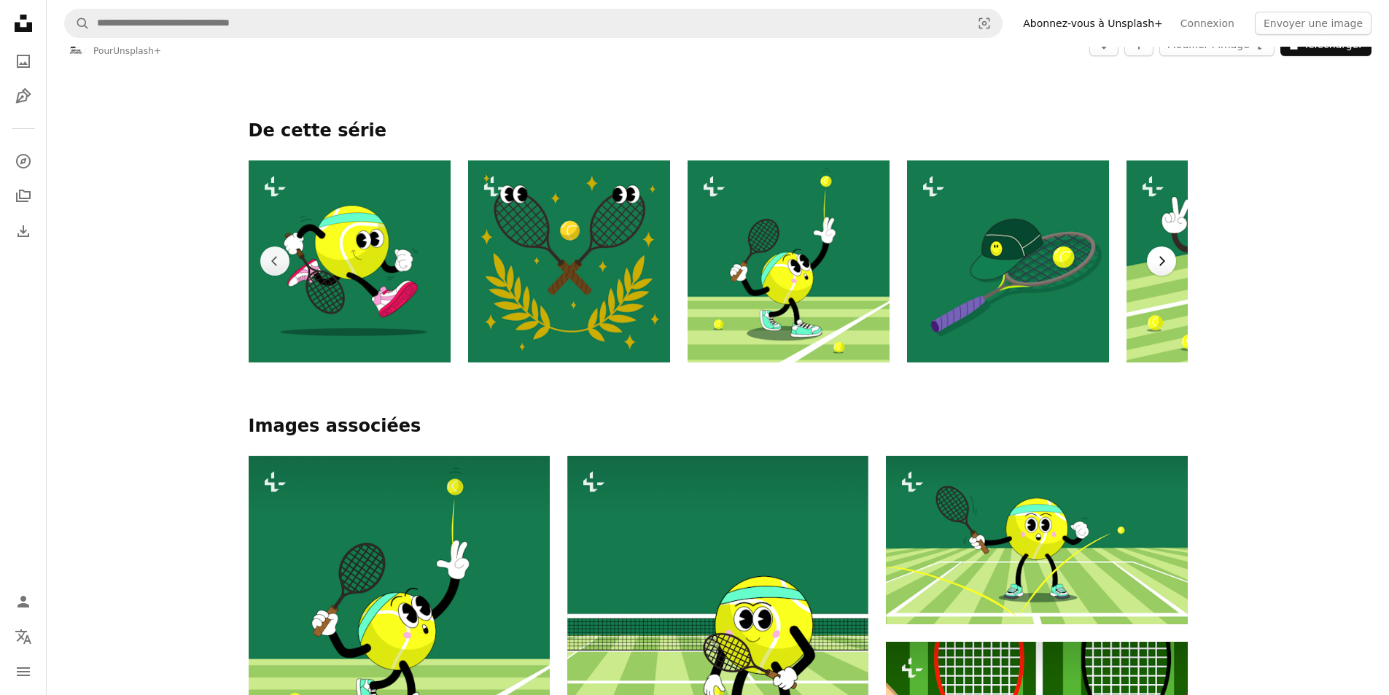
click at [1155, 258] on icon "Chevron right" at bounding box center [1161, 261] width 15 height 15
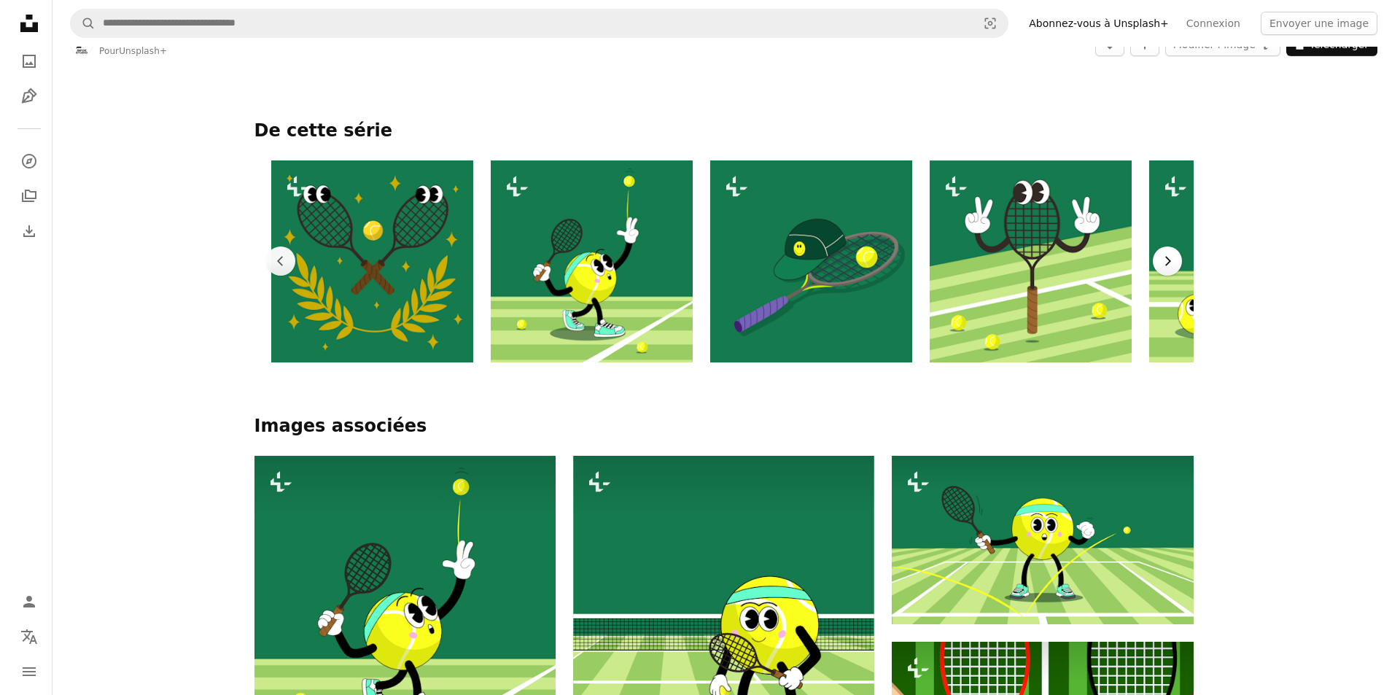
scroll to position [0, 439]
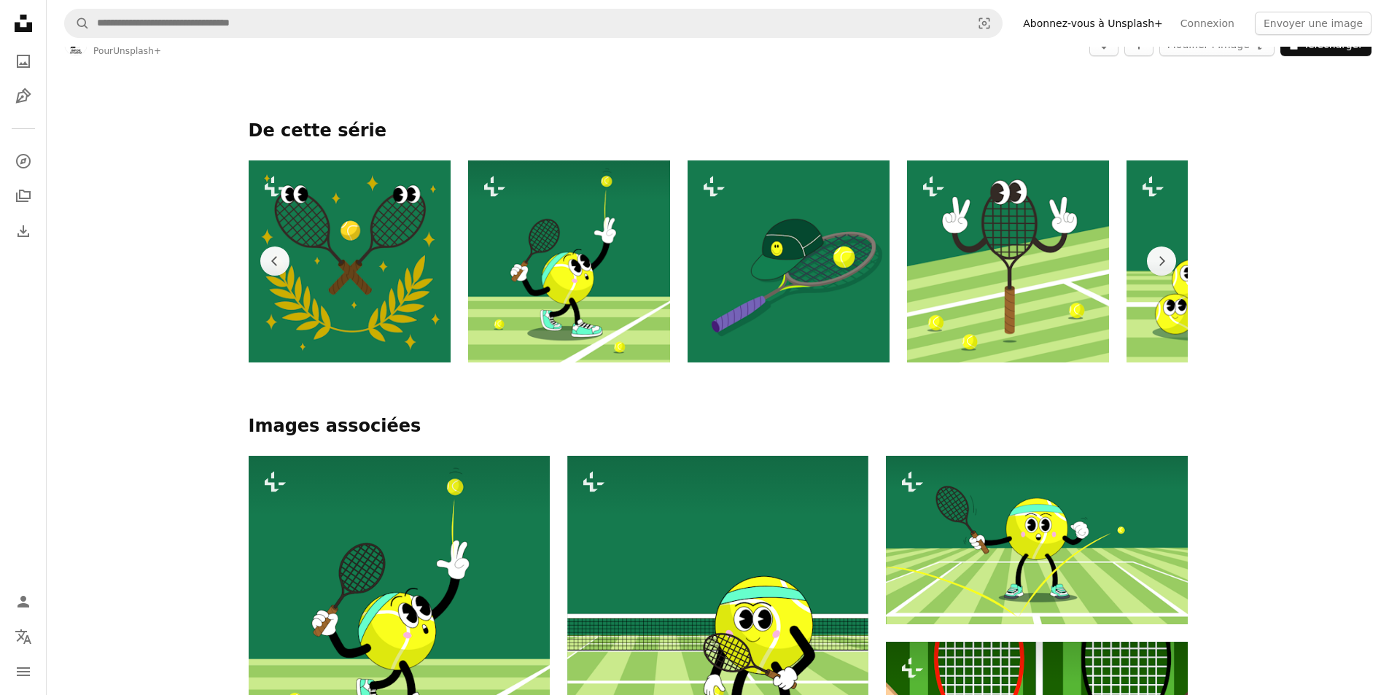
click at [574, 248] on img at bounding box center [569, 261] width 202 height 202
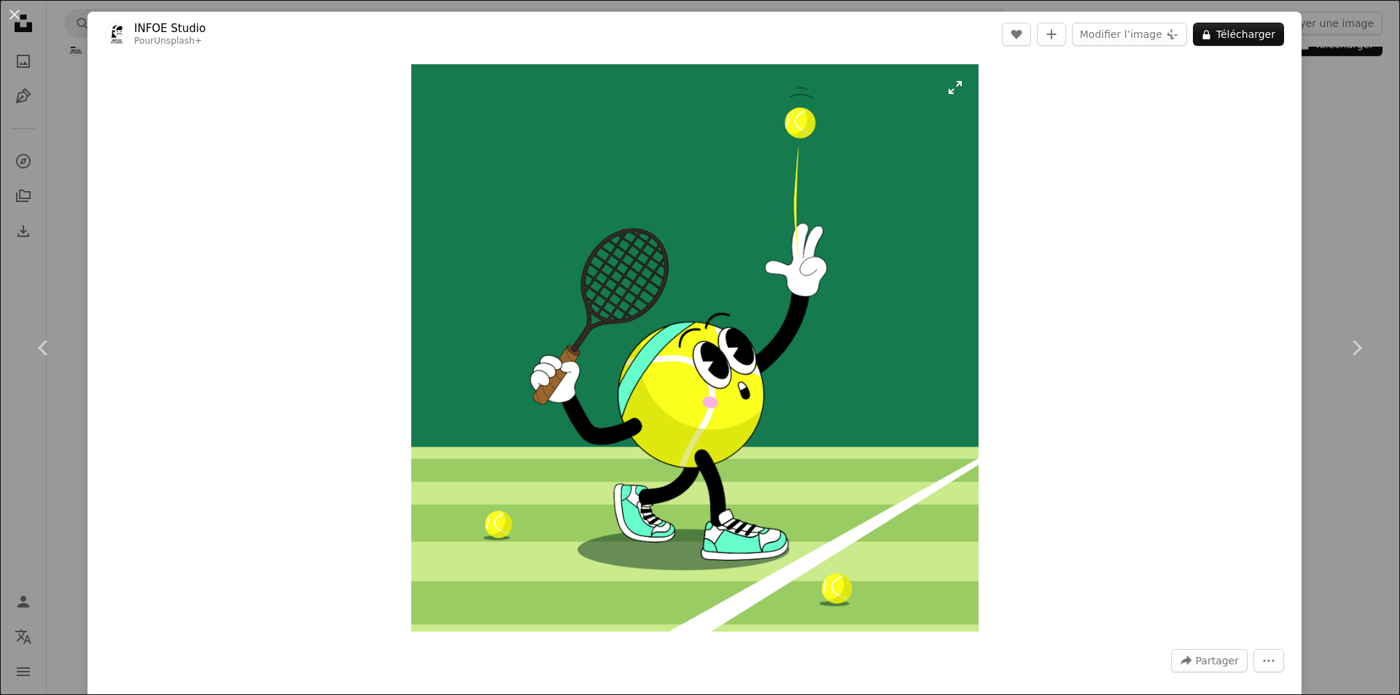
click at [945, 88] on img "Zoom sur cette image" at bounding box center [694, 347] width 567 height 567
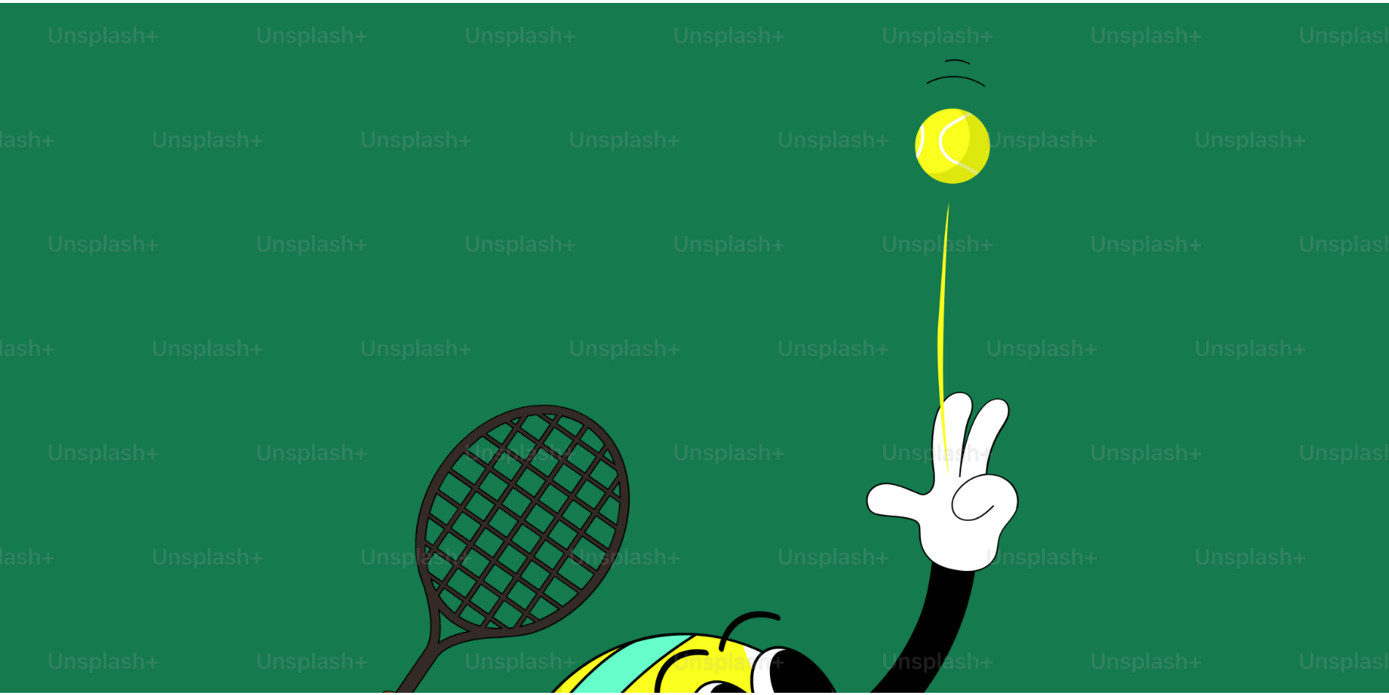
scroll to position [343, 0]
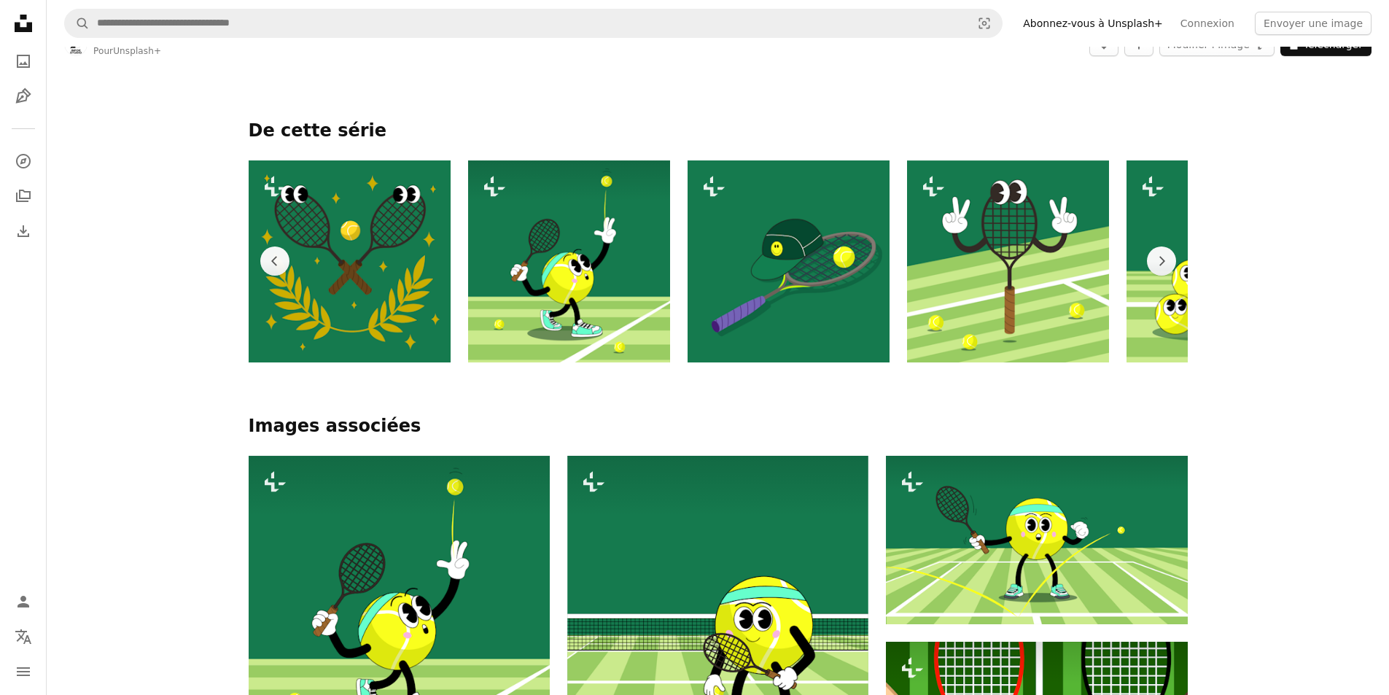
click at [497, 282] on img at bounding box center [569, 261] width 202 height 202
